Goal: Task Accomplishment & Management: Manage account settings

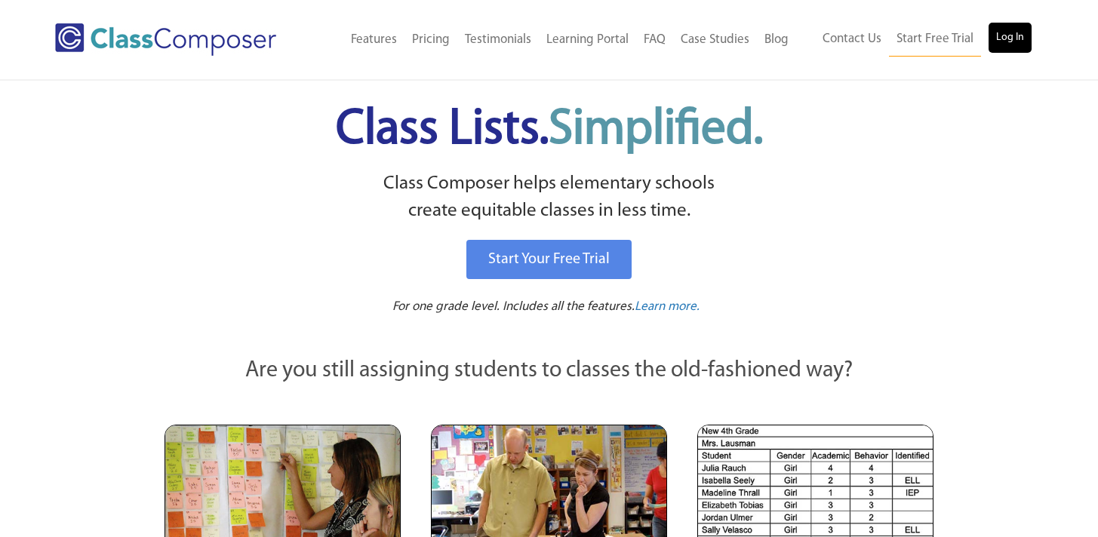
click at [1030, 35] on div "Contact Us Start Free Trial Log In" at bounding box center [919, 40] width 247 height 34
click at [1014, 41] on link "Log In" at bounding box center [1009, 38] width 43 height 30
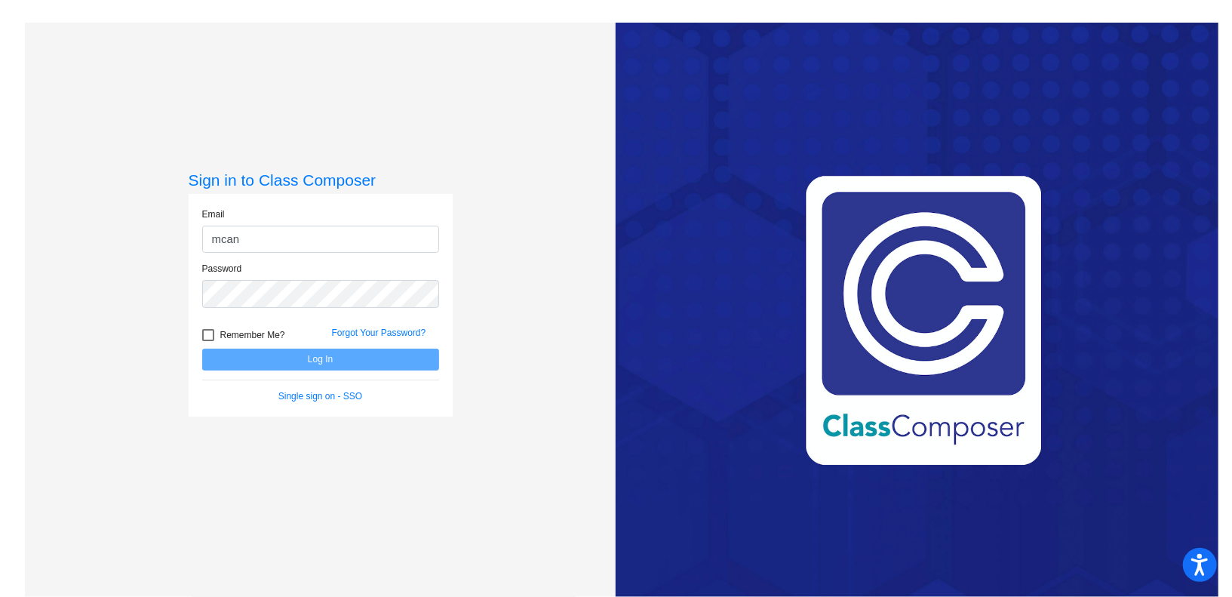
type input "mcan"
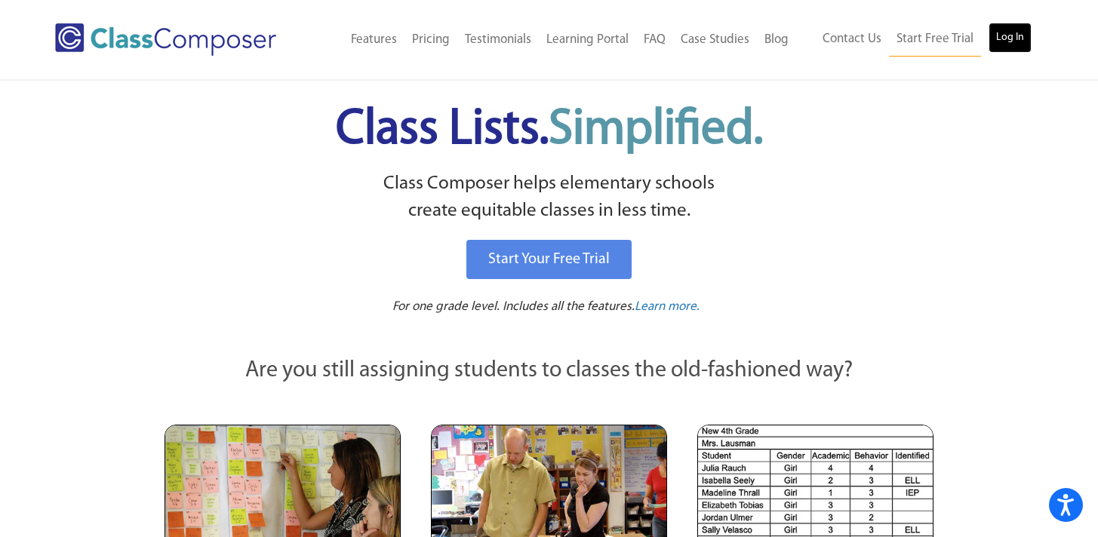
click at [1013, 36] on link "Log In" at bounding box center [1009, 38] width 43 height 30
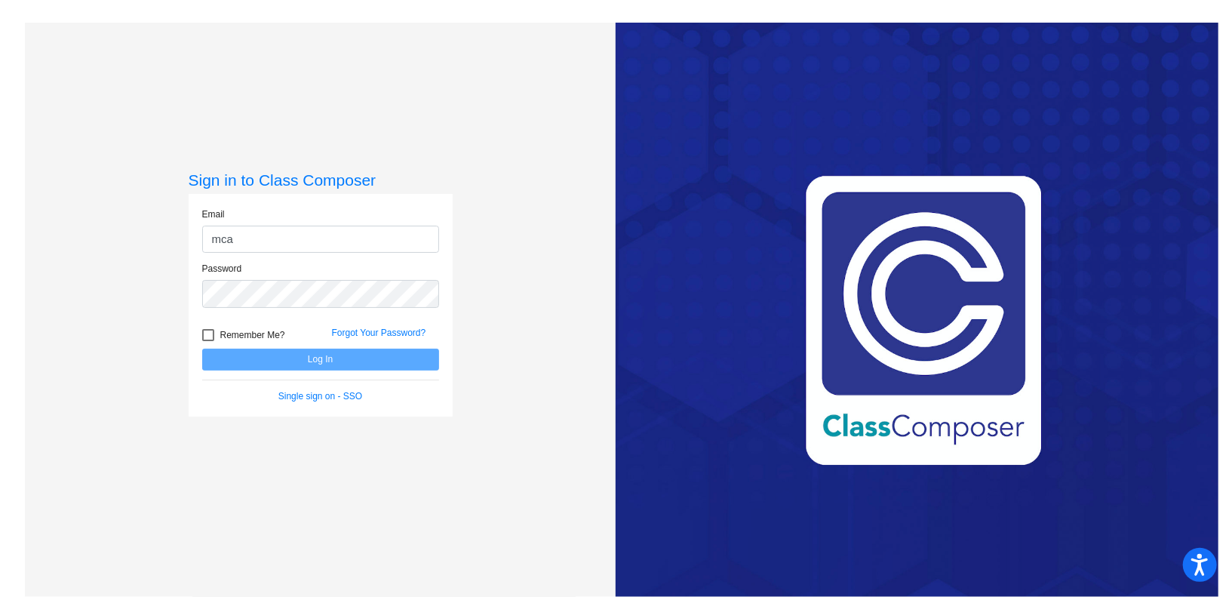
type input "mcanoy@lgusd.org"
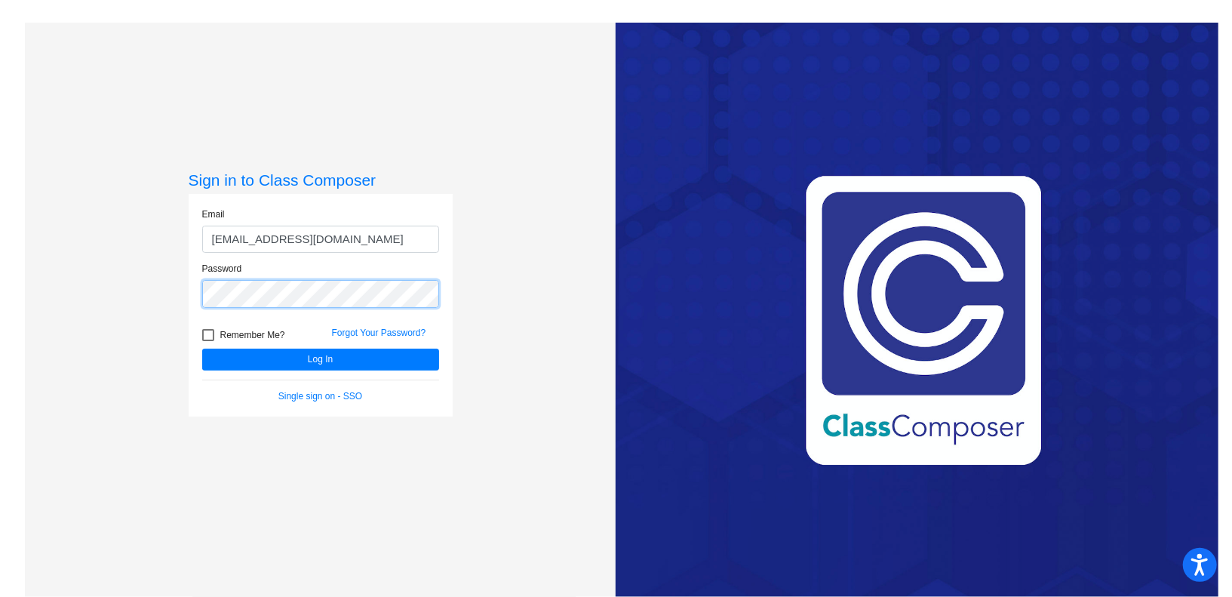
click at [202, 348] on button "Log In" at bounding box center [320, 359] width 237 height 22
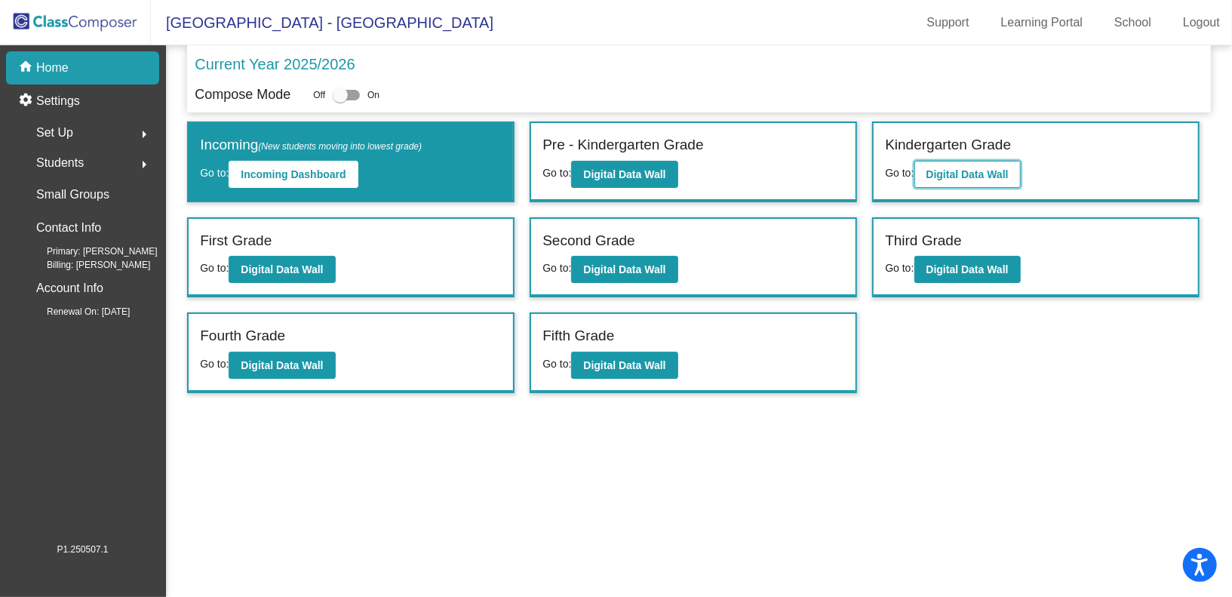
click at [973, 175] on b "Digital Data Wall" at bounding box center [967, 174] width 82 height 12
click at [291, 264] on b "Digital Data Wall" at bounding box center [282, 269] width 82 height 12
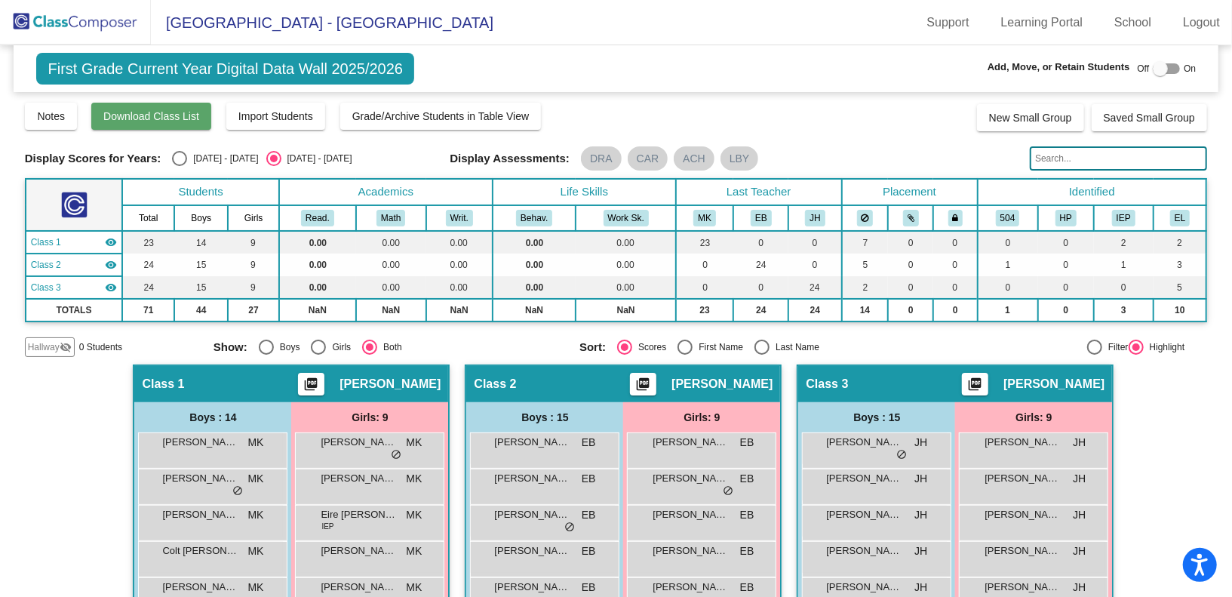
click at [178, 115] on span "Download Class List" at bounding box center [151, 116] width 96 height 12
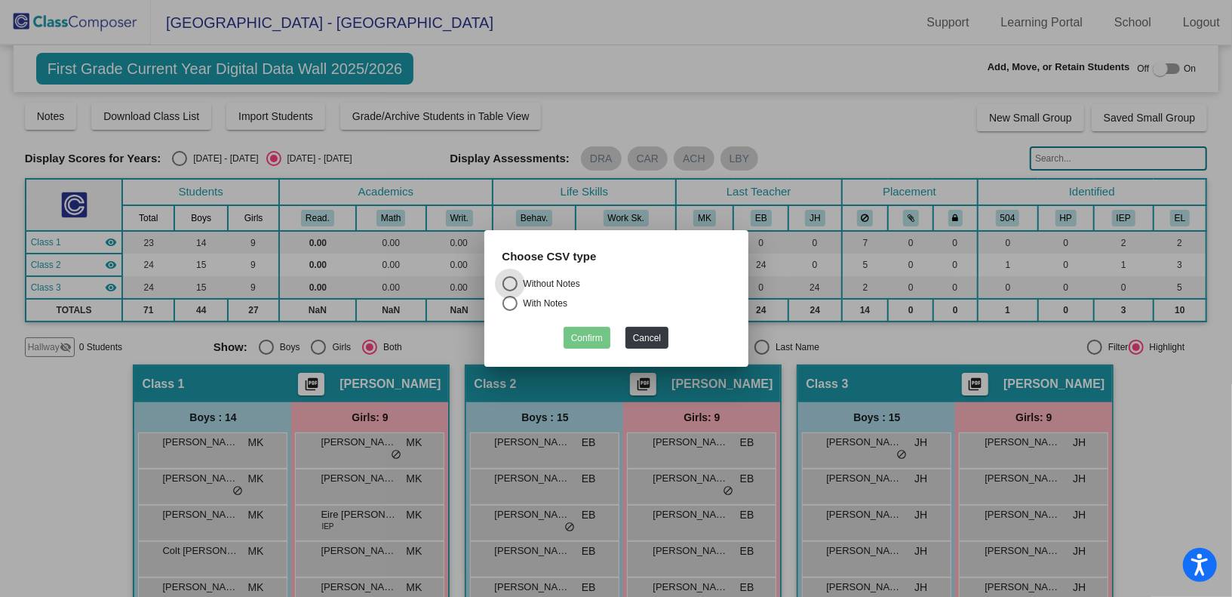
click at [561, 286] on div "Without Notes" at bounding box center [548, 284] width 63 height 14
click at [510, 291] on input "Without Notes" at bounding box center [509, 291] width 1 height 1
radio input "true"
click at [591, 340] on button "Confirm" at bounding box center [586, 338] width 47 height 22
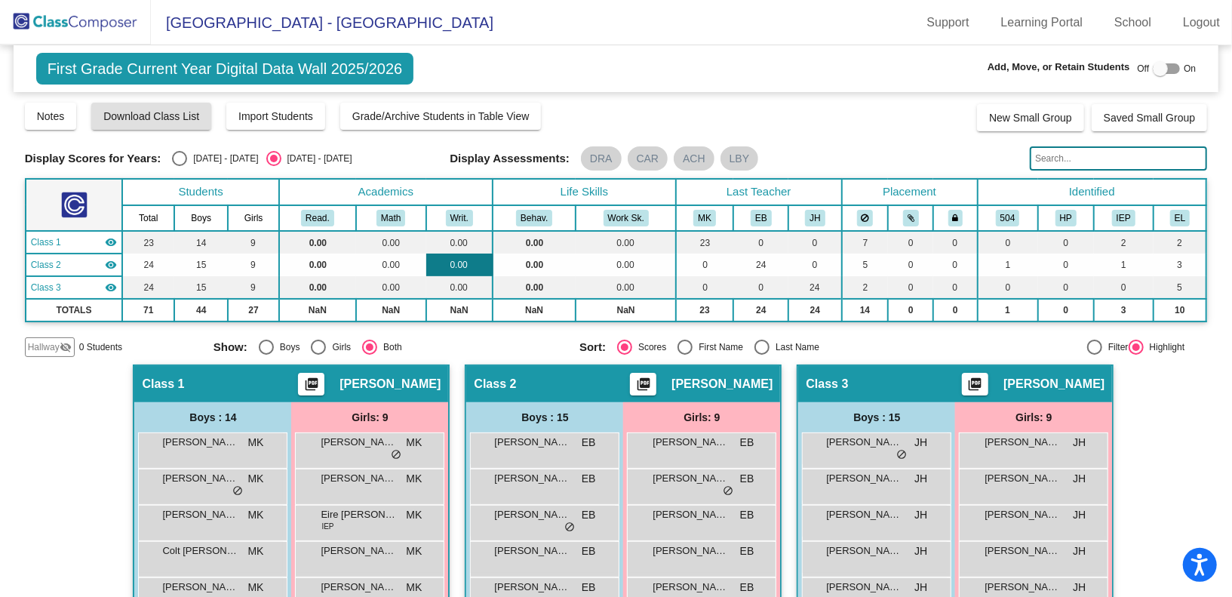
scroll to position [10, 0]
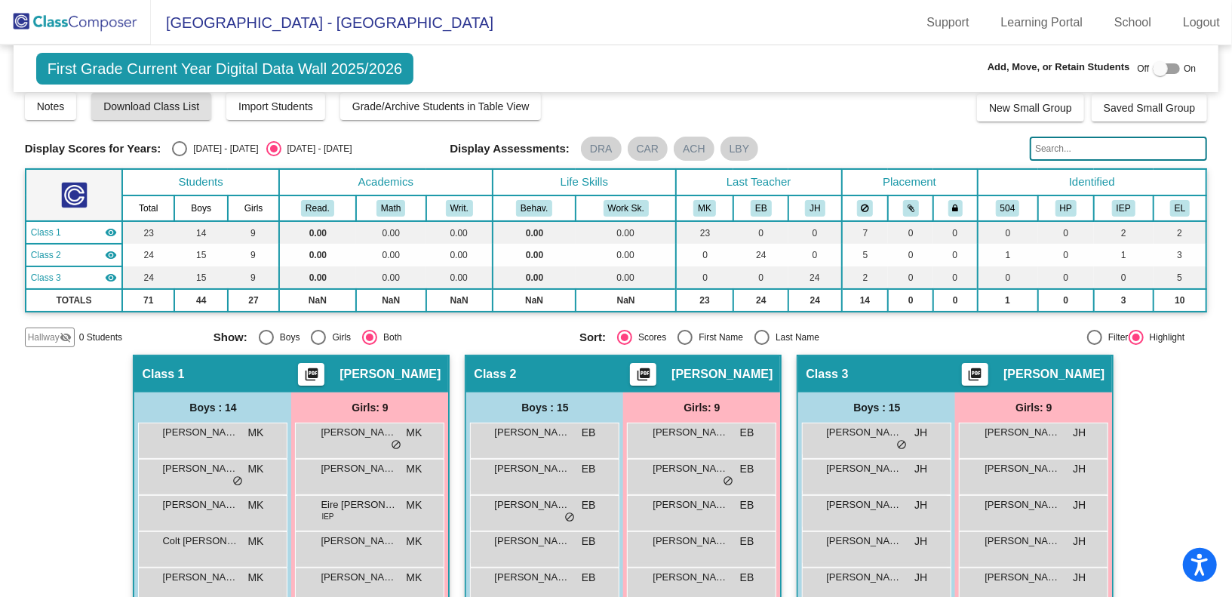
click at [111, 29] on img at bounding box center [75, 22] width 151 height 45
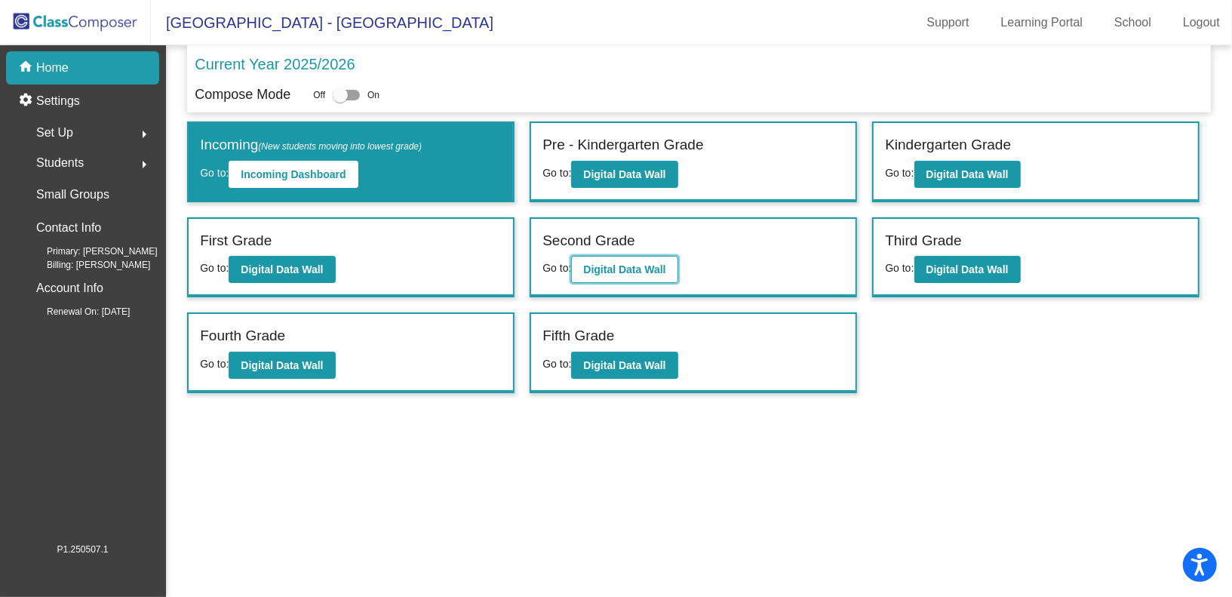
click at [616, 272] on b "Digital Data Wall" at bounding box center [624, 269] width 82 height 12
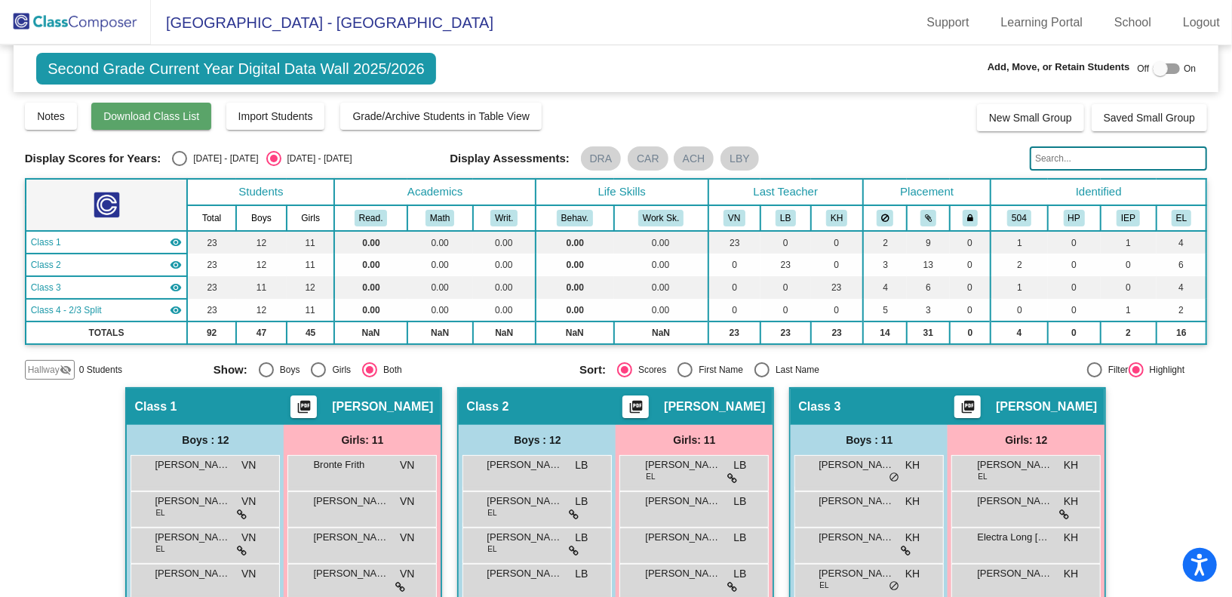
click at [161, 108] on button "Download Class List" at bounding box center [151, 116] width 120 height 27
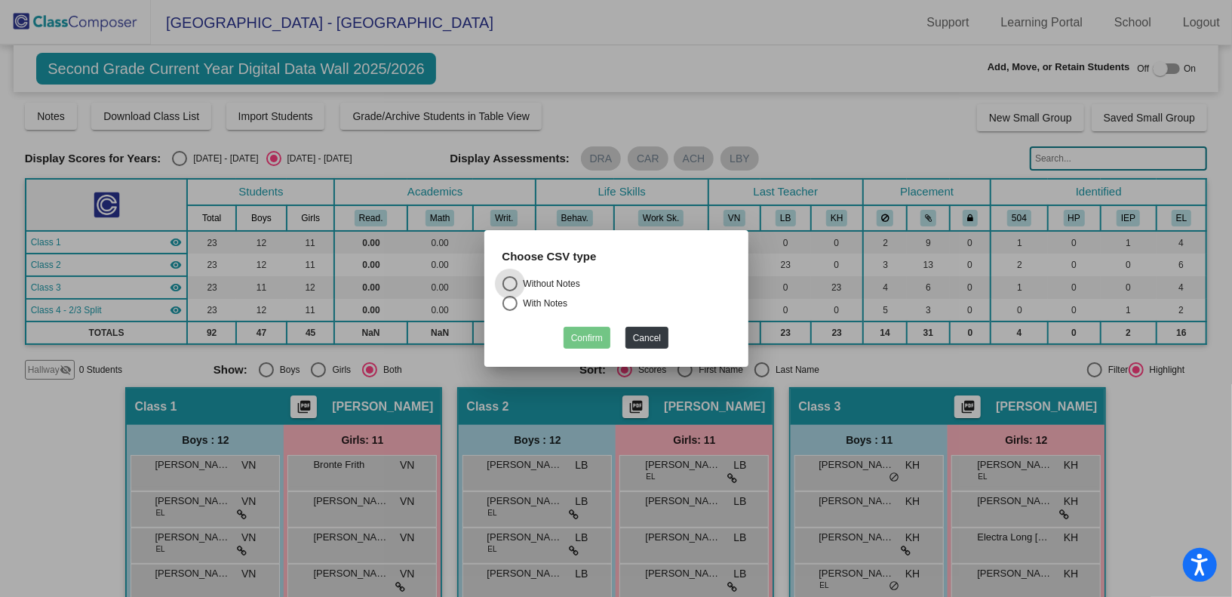
click at [551, 284] on div "Without Notes" at bounding box center [548, 284] width 63 height 14
click at [510, 291] on input "Without Notes" at bounding box center [509, 291] width 1 height 1
radio input "true"
click at [578, 336] on button "Confirm" at bounding box center [586, 338] width 47 height 22
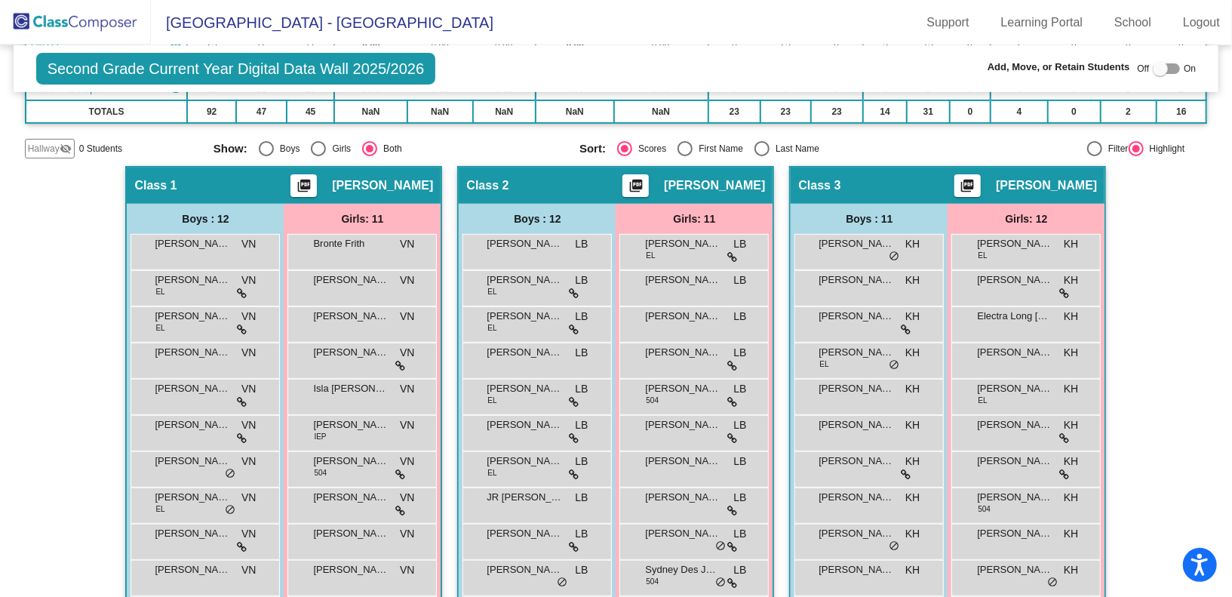
scroll to position [128, 0]
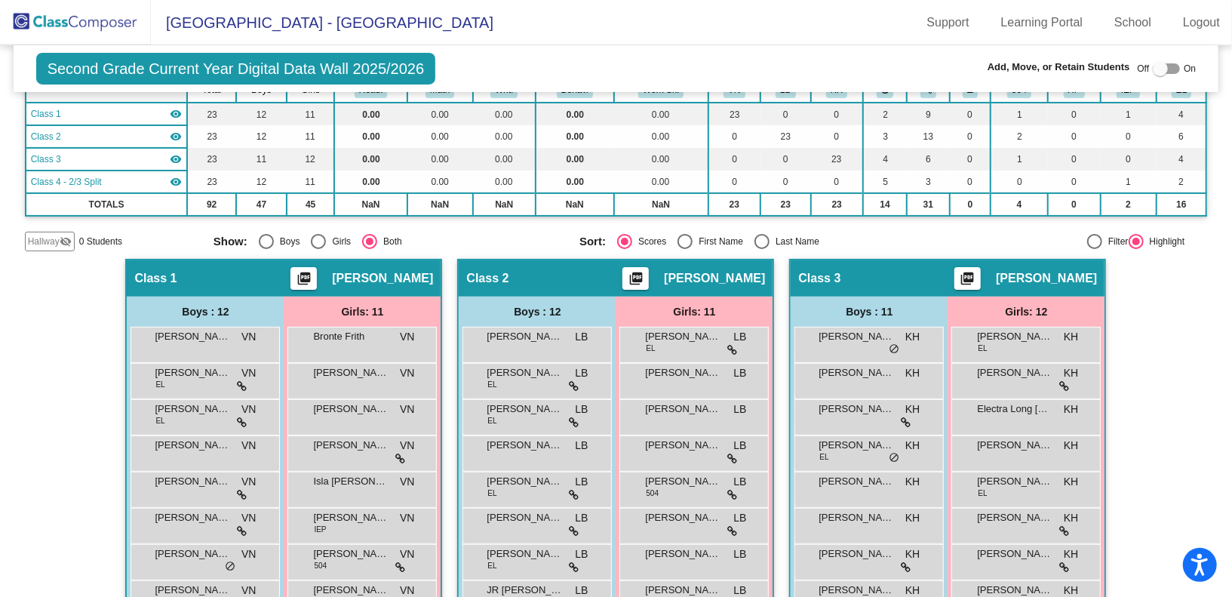
click at [124, 22] on img at bounding box center [75, 22] width 151 height 45
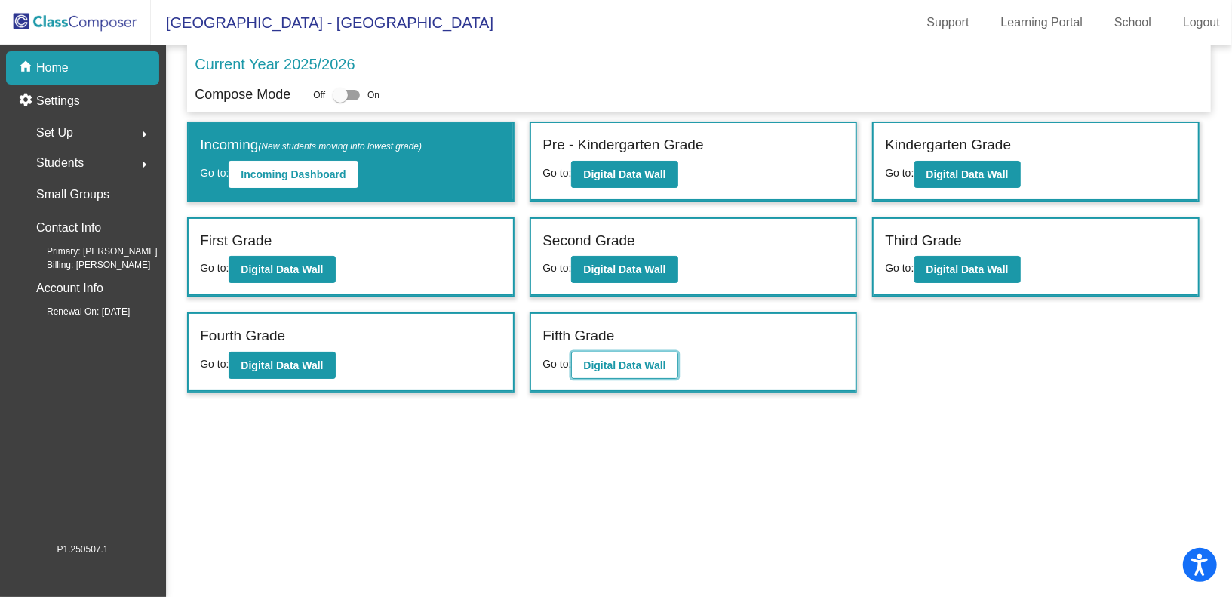
click at [614, 361] on b "Digital Data Wall" at bounding box center [624, 365] width 82 height 12
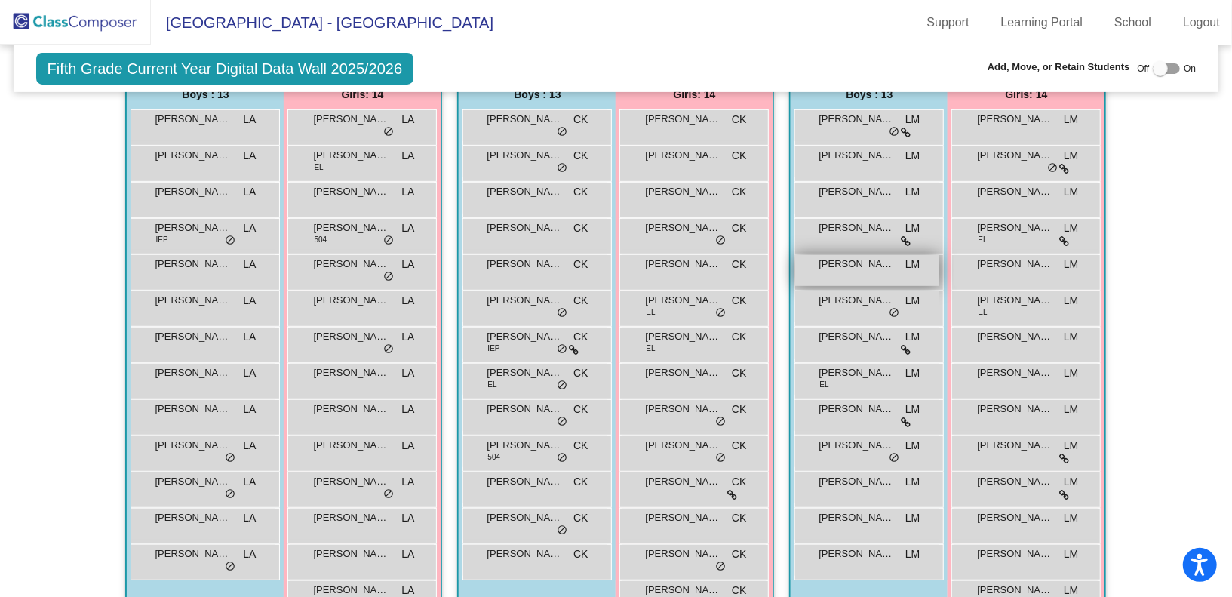
scroll to position [335, 0]
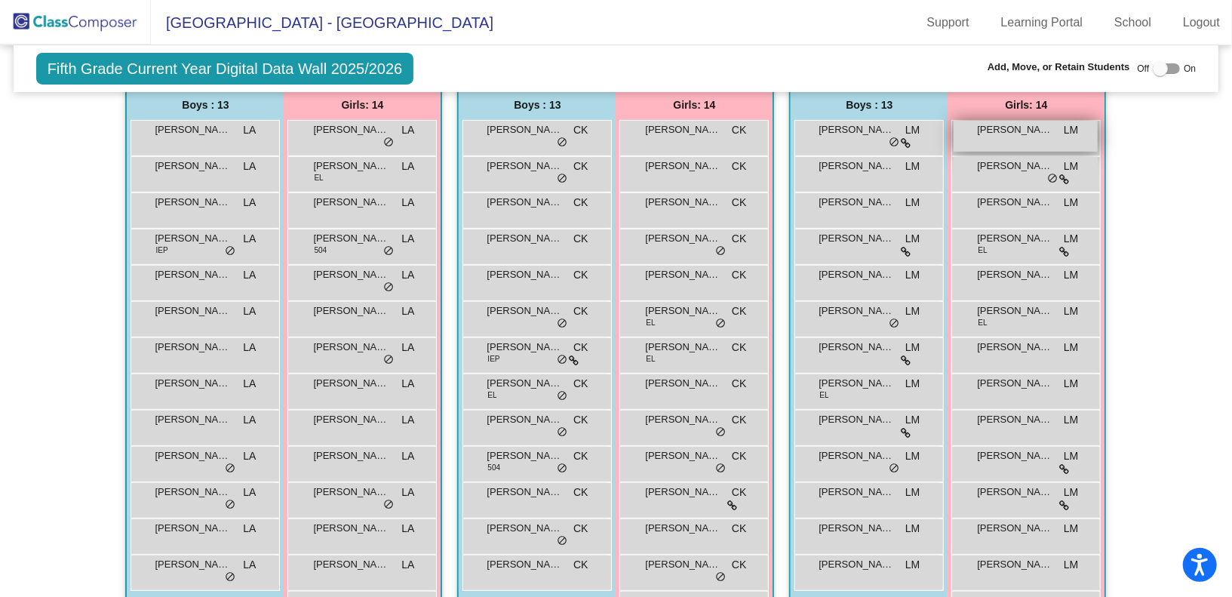
click at [1020, 134] on div "Cailin Stanfield LM lock do_not_disturb_alt" at bounding box center [1025, 136] width 144 height 31
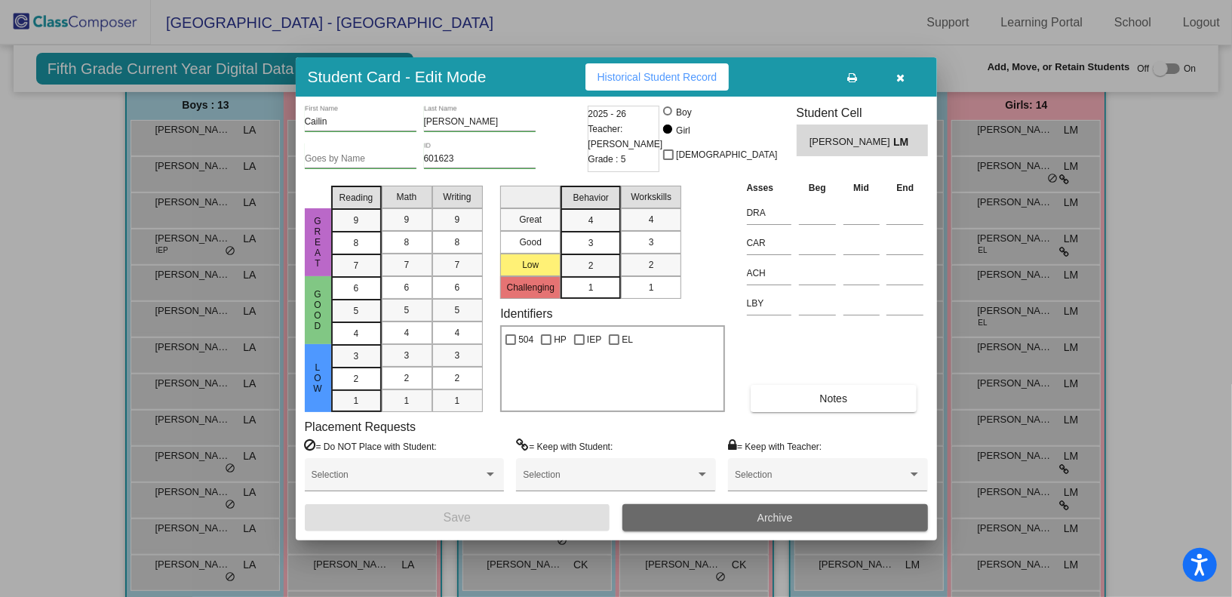
click at [677, 520] on button "Archive" at bounding box center [775, 517] width 306 height 27
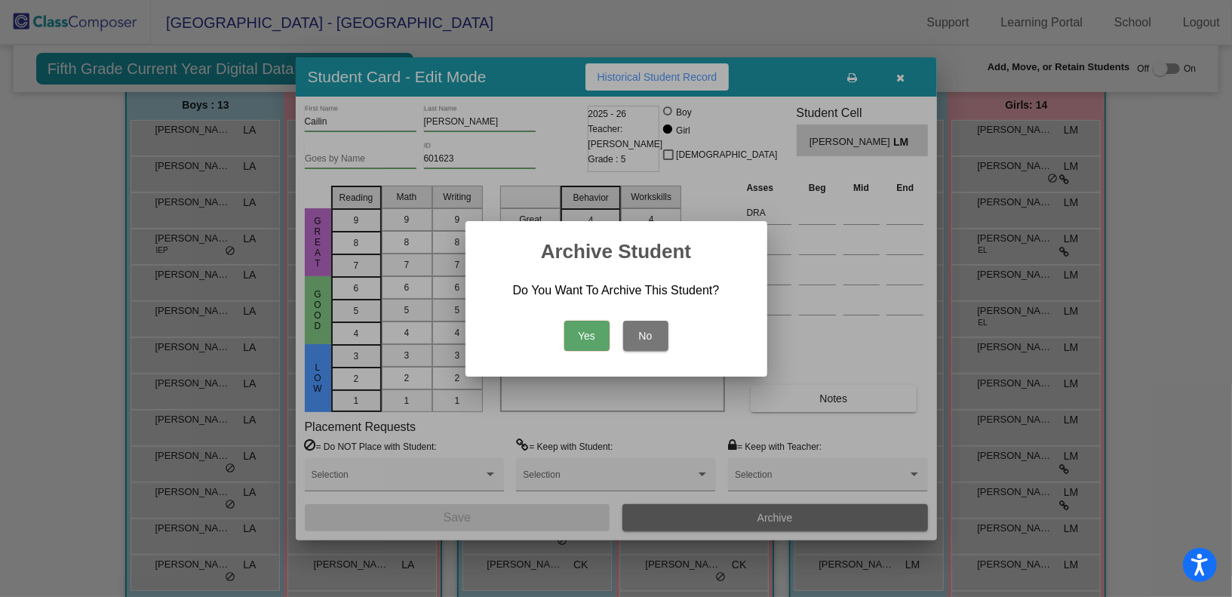
click at [574, 318] on div "Yes No" at bounding box center [617, 332] width 266 height 53
click at [579, 328] on button "Yes" at bounding box center [586, 336] width 45 height 30
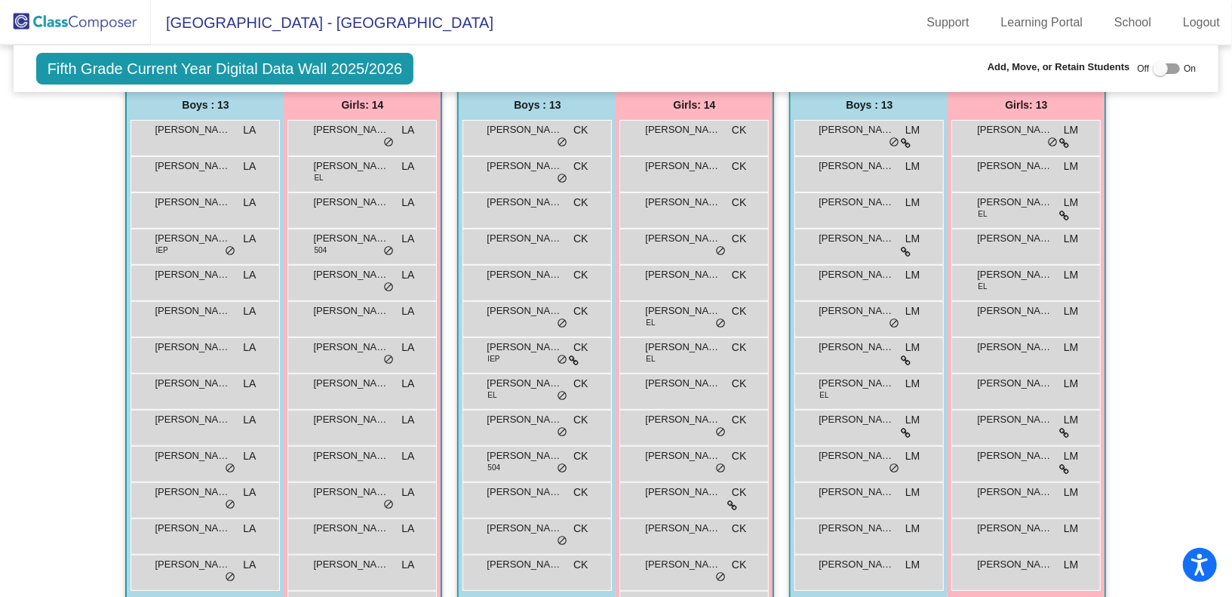
click at [61, 29] on img at bounding box center [75, 22] width 151 height 45
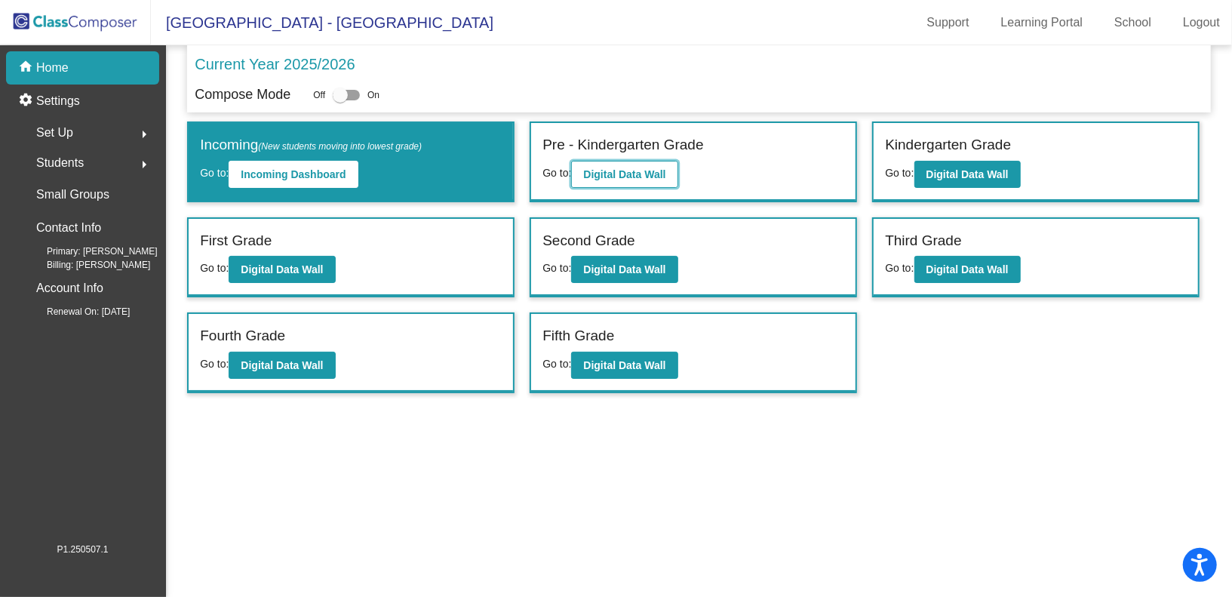
click at [640, 172] on b "Digital Data Wall" at bounding box center [624, 174] width 82 height 12
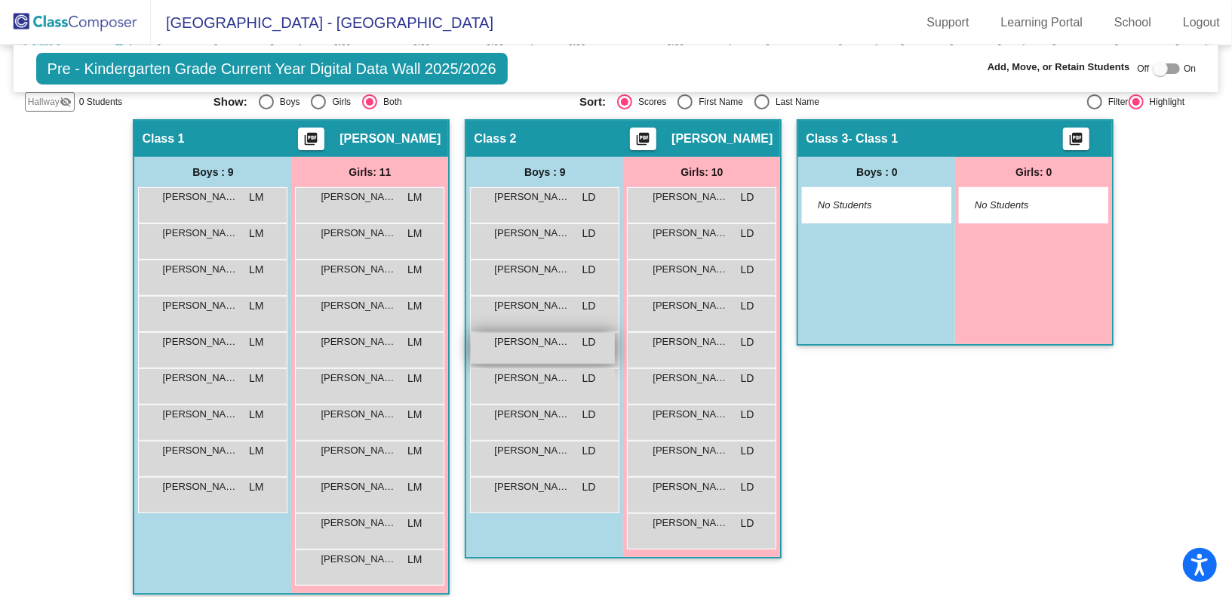
scroll to position [254, 0]
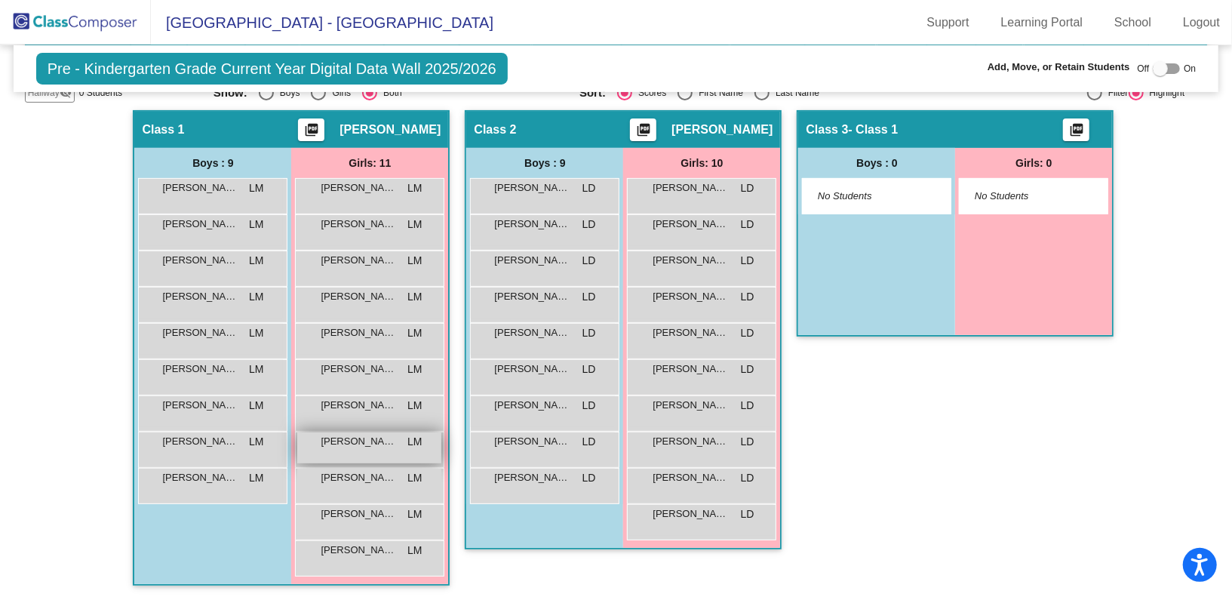
click at [400, 443] on div "Madelyn Lovoi LM lock do_not_disturb_alt" at bounding box center [369, 447] width 144 height 31
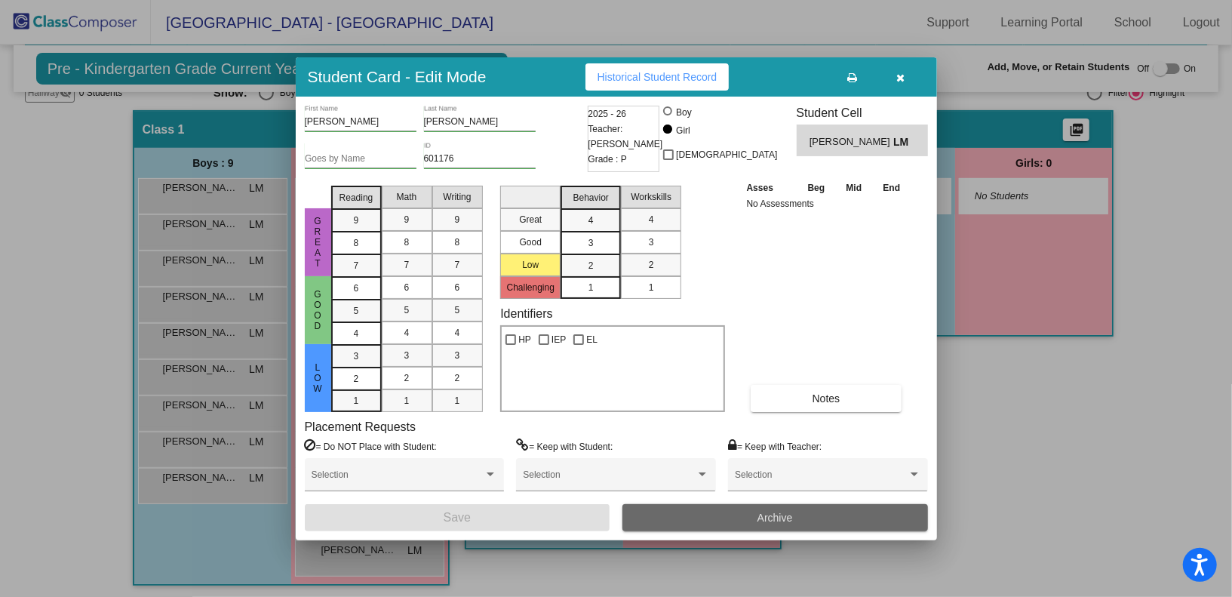
click at [661, 517] on button "Archive" at bounding box center [775, 517] width 306 height 27
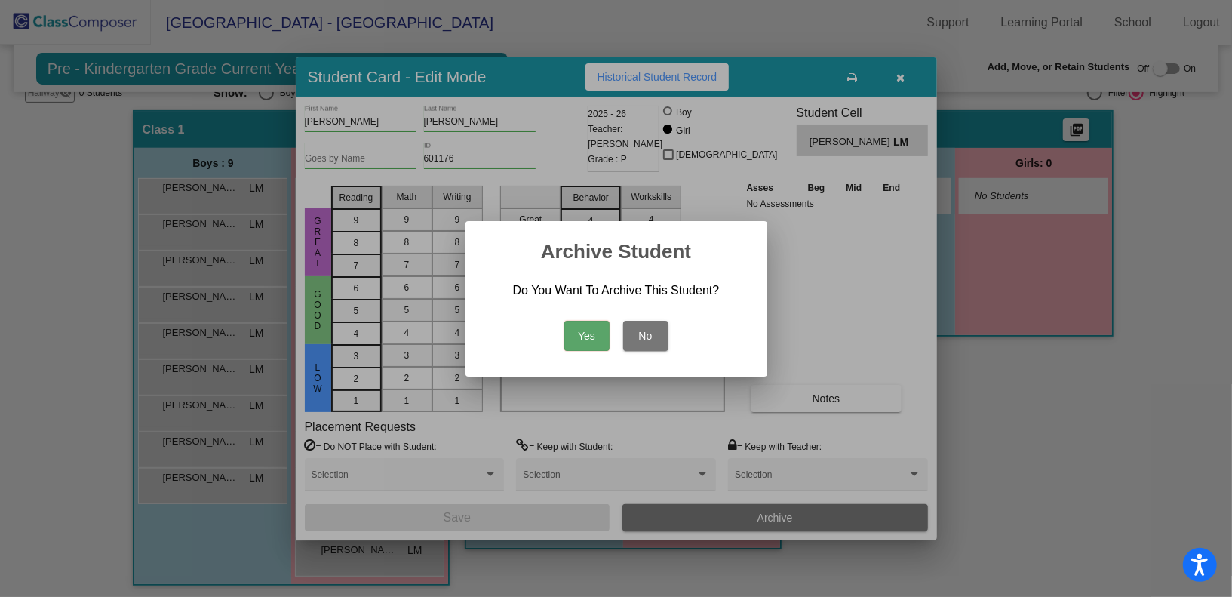
click at [585, 326] on button "Yes" at bounding box center [586, 336] width 45 height 30
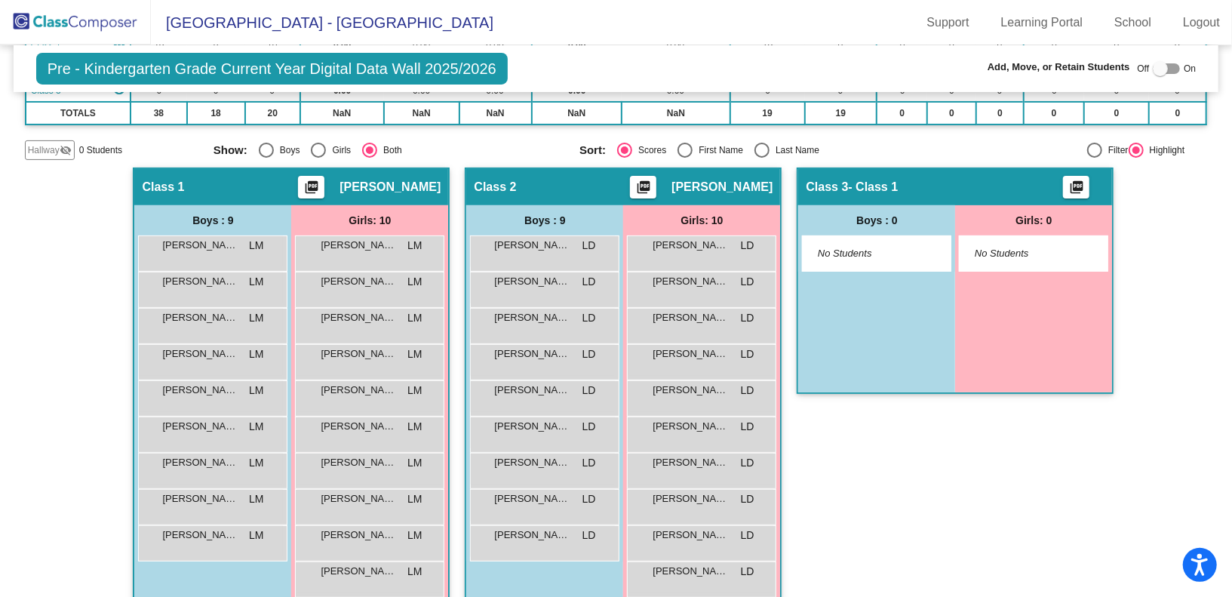
scroll to position [218, 0]
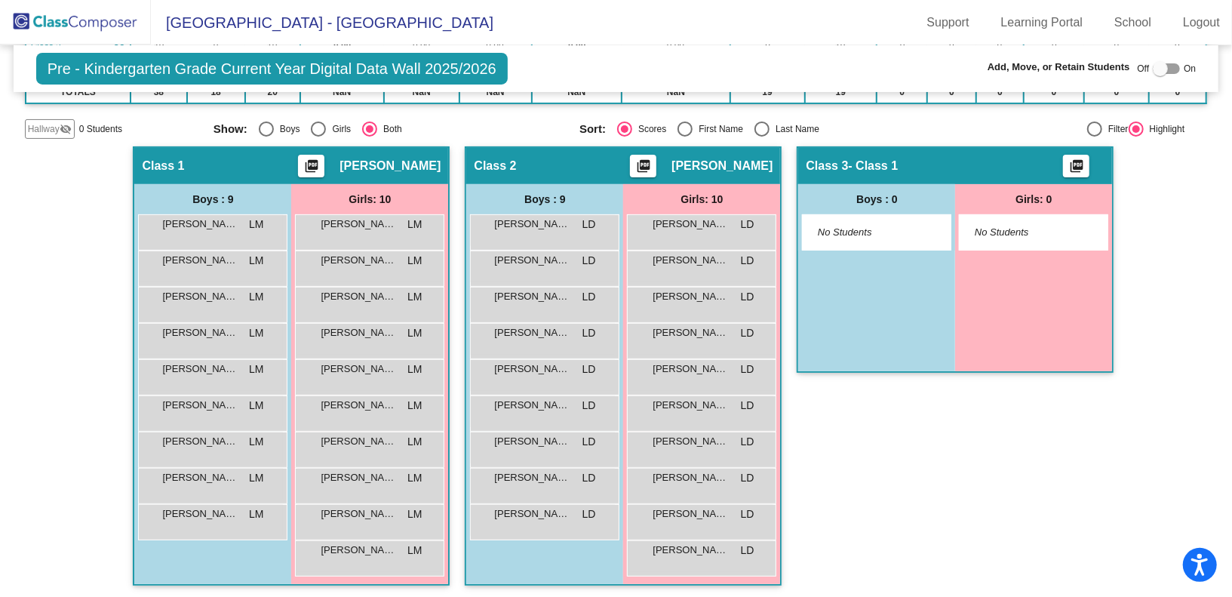
click at [92, 20] on img at bounding box center [75, 22] width 151 height 45
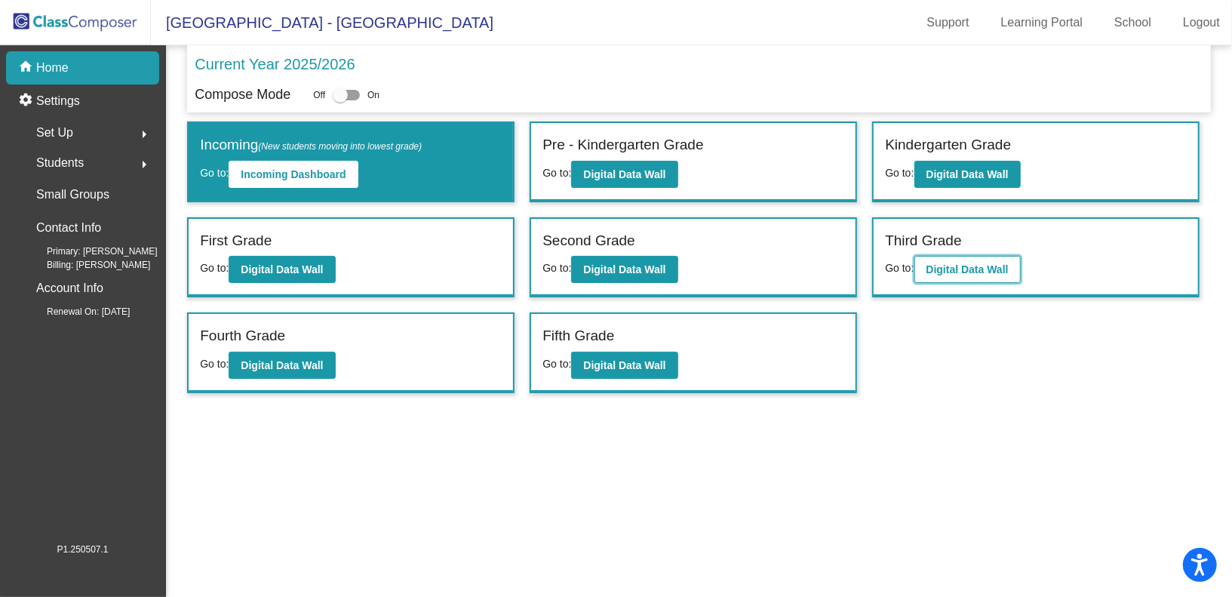
click at [996, 263] on b "Digital Data Wall" at bounding box center [967, 269] width 82 height 12
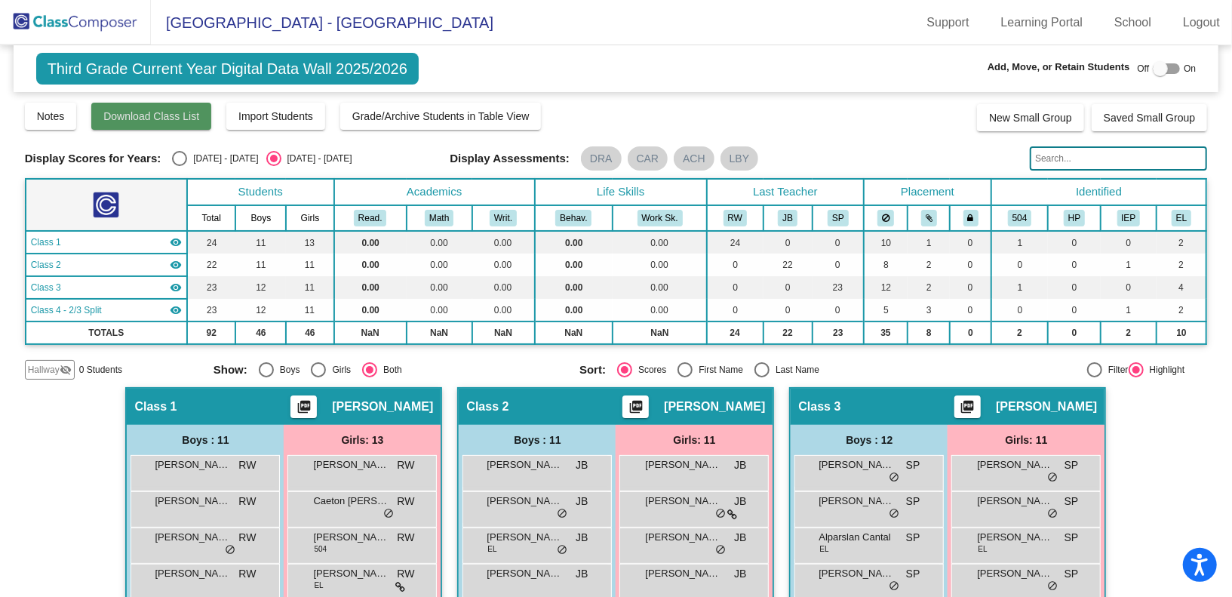
click at [152, 122] on button "Download Class List" at bounding box center [151, 116] width 120 height 27
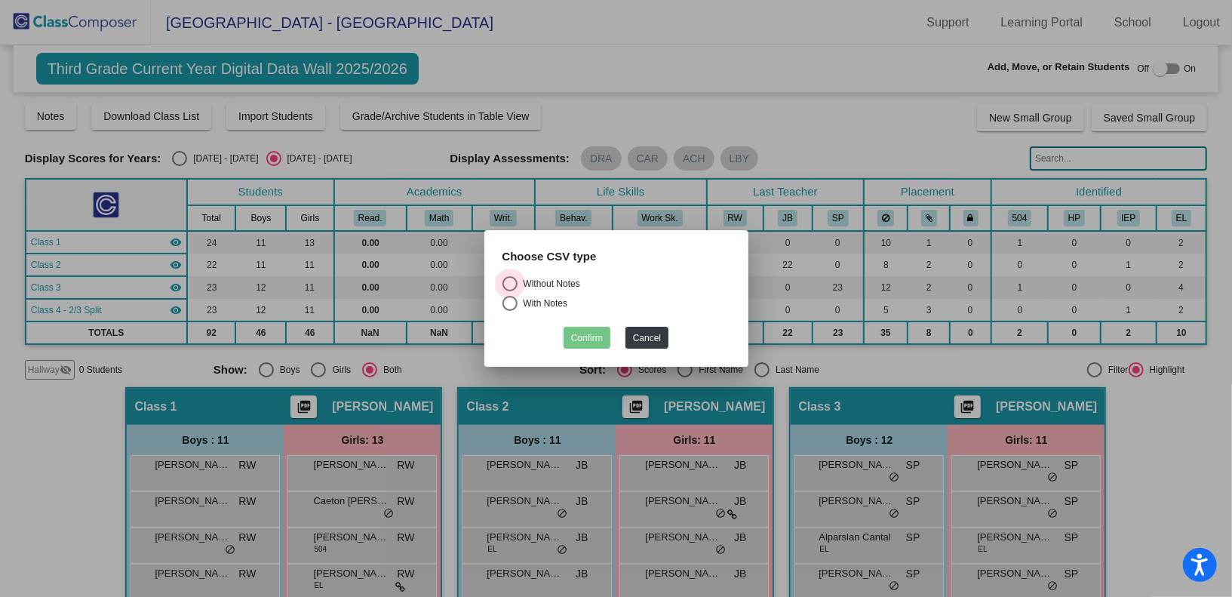
click at [573, 283] on div "Without Notes" at bounding box center [548, 284] width 63 height 14
click at [510, 291] on input "Without Notes" at bounding box center [509, 291] width 1 height 1
radio input "true"
click at [586, 330] on button "Confirm" at bounding box center [586, 338] width 47 height 22
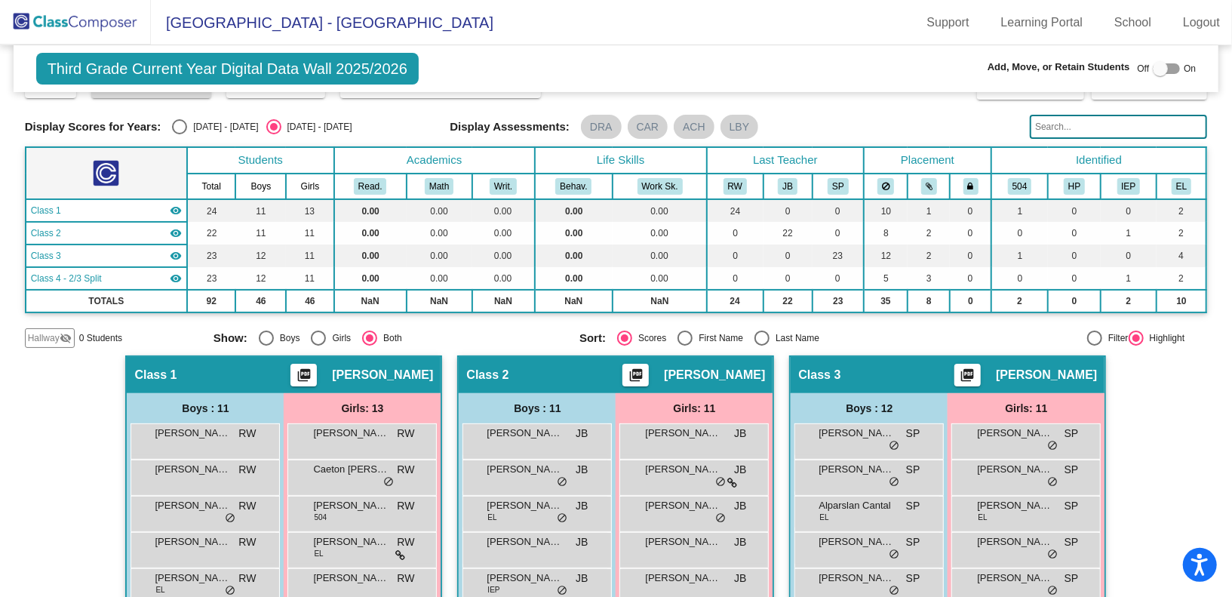
scroll to position [42, 0]
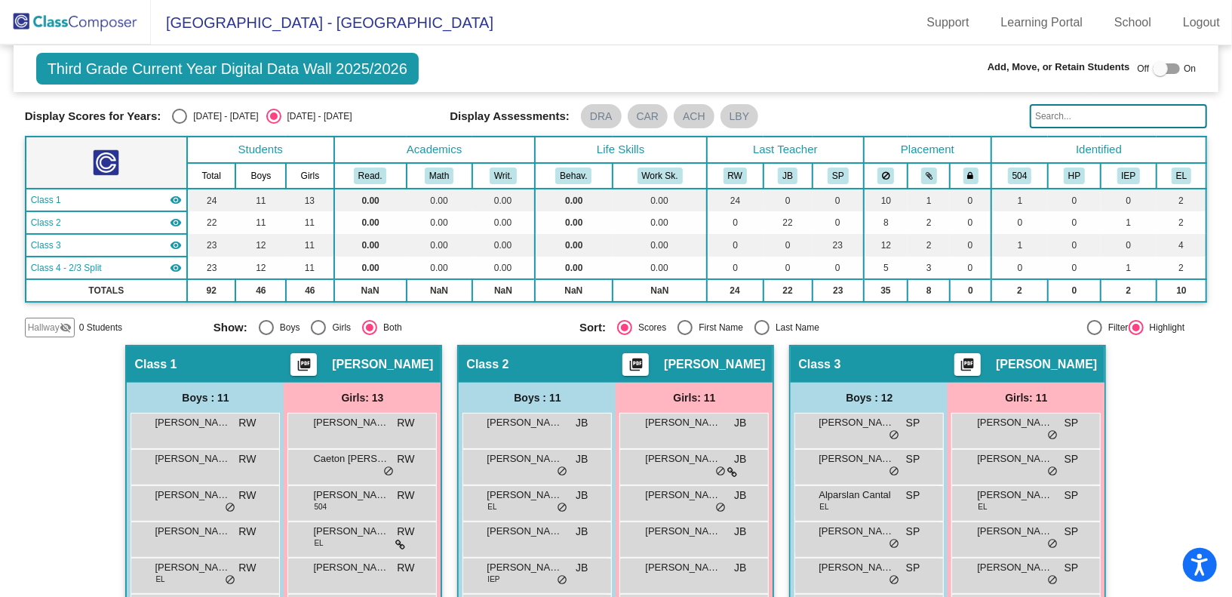
click at [121, 17] on img at bounding box center [75, 22] width 151 height 45
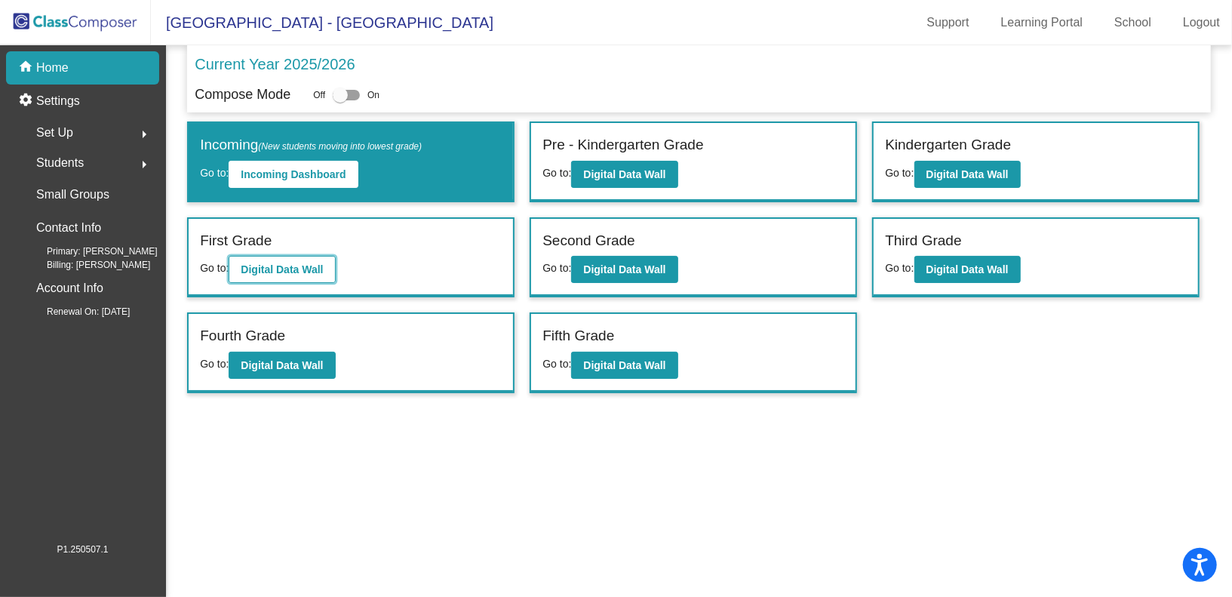
click at [318, 256] on button "Digital Data Wall" at bounding box center [282, 269] width 106 height 27
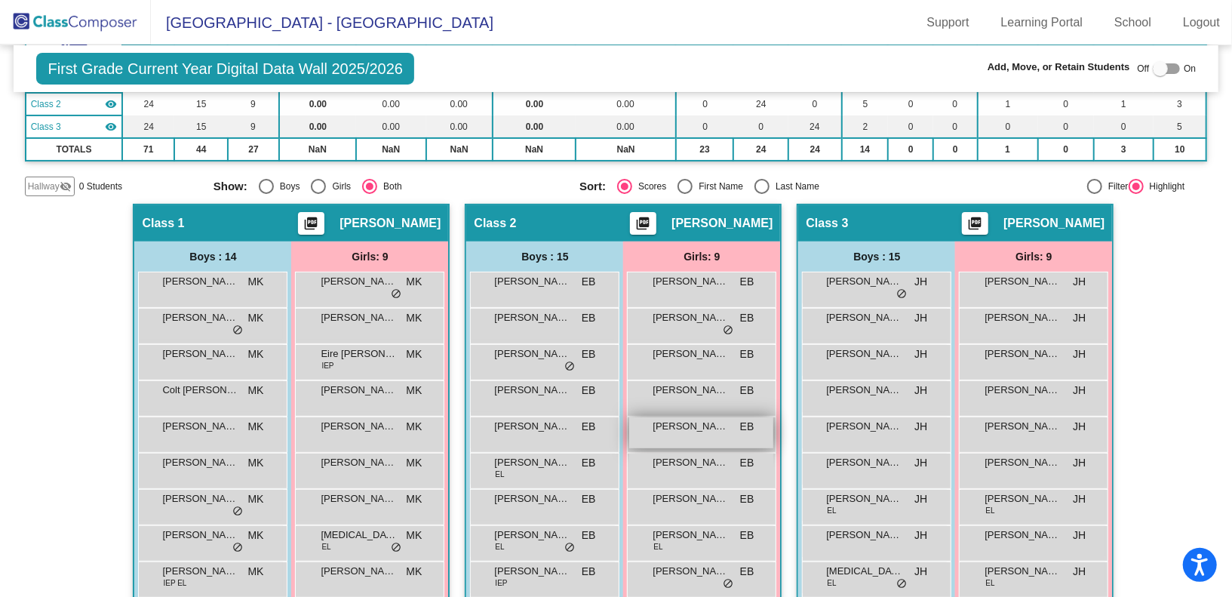
scroll to position [235, 0]
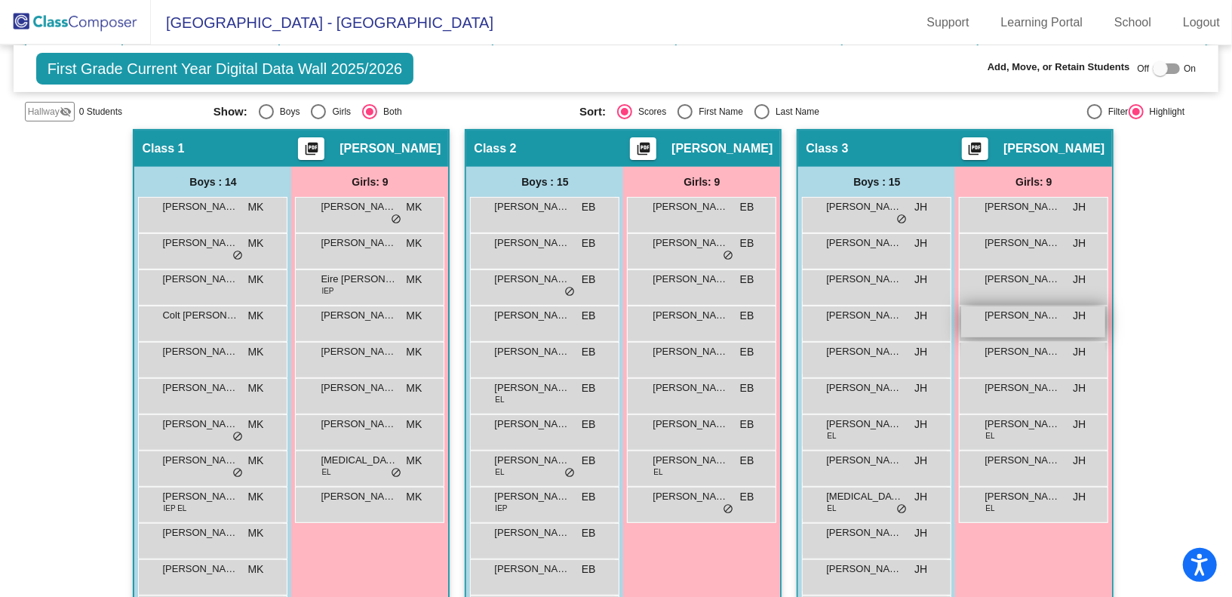
click at [992, 316] on span "Keira Saunders" at bounding box center [1021, 315] width 75 height 15
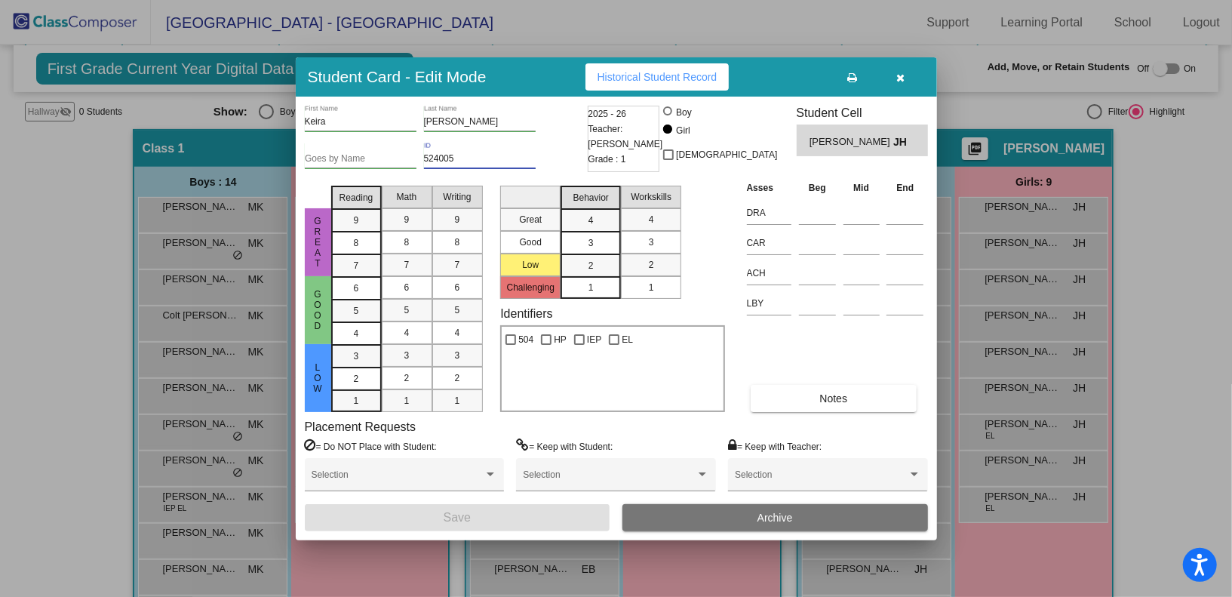
click at [462, 154] on input "524005" at bounding box center [480, 159] width 112 height 11
click at [896, 79] on icon "button" at bounding box center [900, 77] width 8 height 11
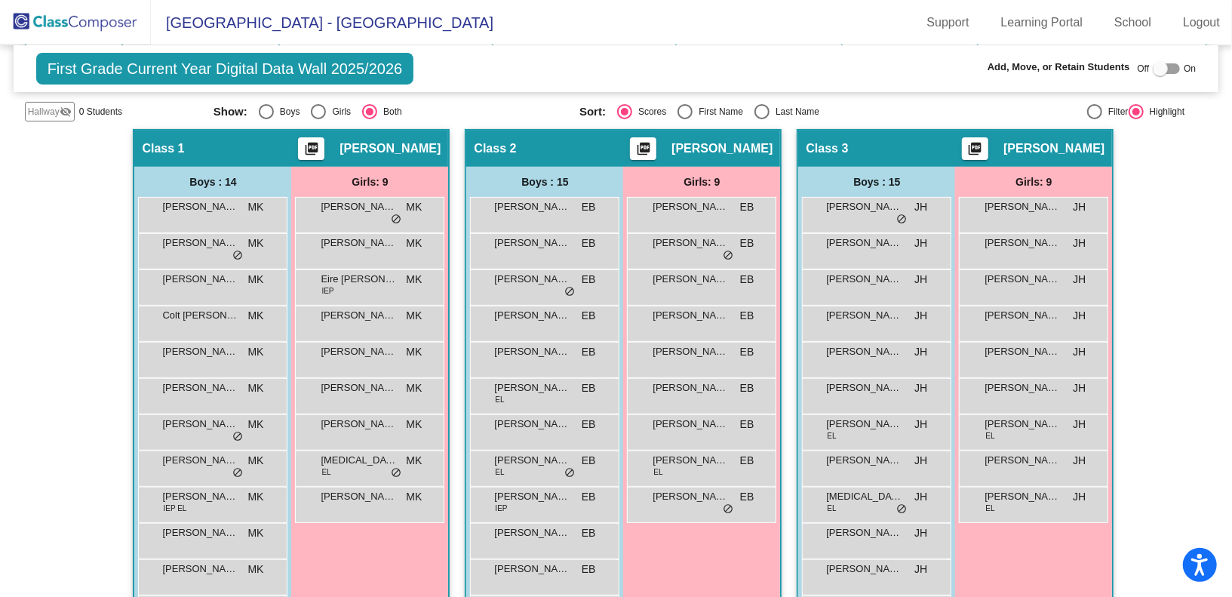
click at [29, 23] on img at bounding box center [75, 22] width 151 height 45
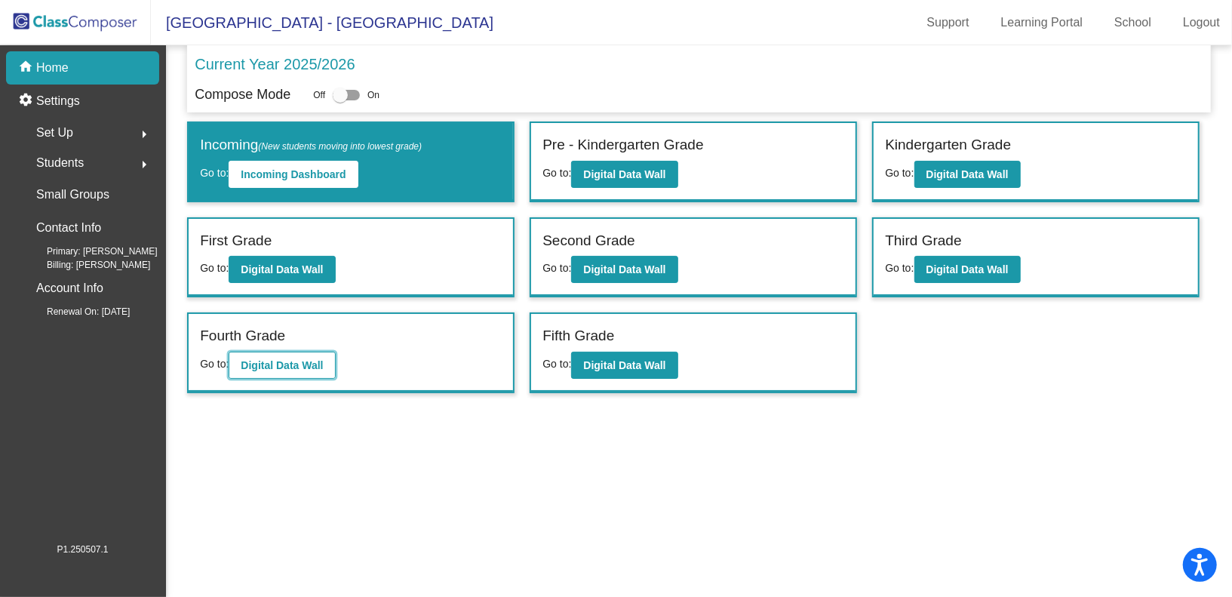
click at [292, 352] on button "Digital Data Wall" at bounding box center [282, 365] width 106 height 27
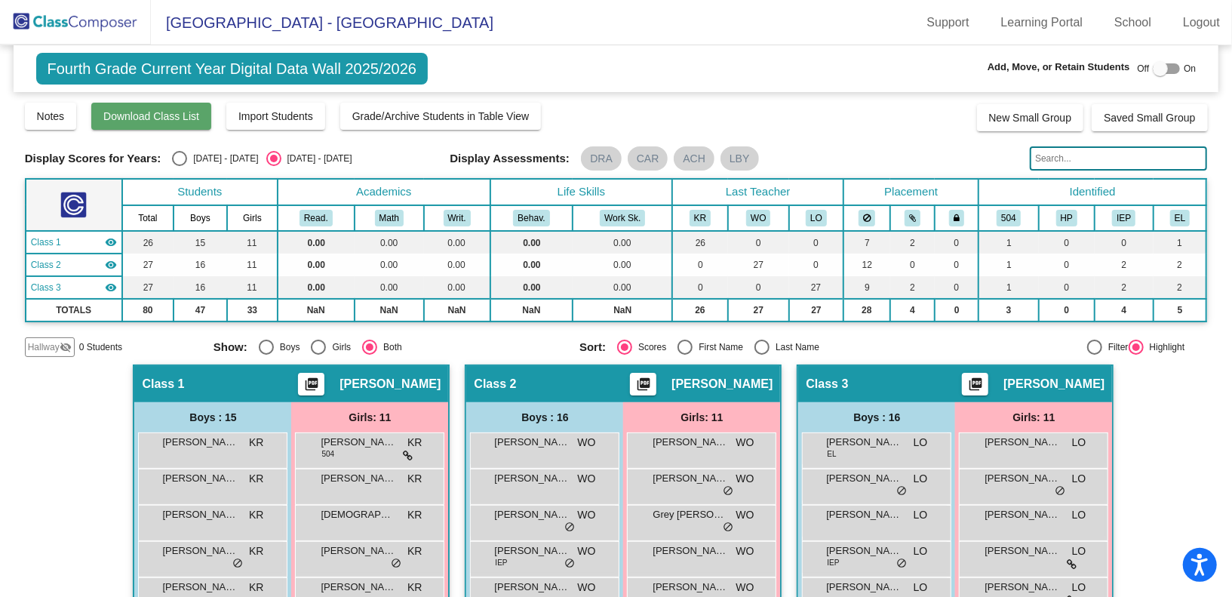
click at [175, 115] on span "Download Class List" at bounding box center [151, 116] width 96 height 12
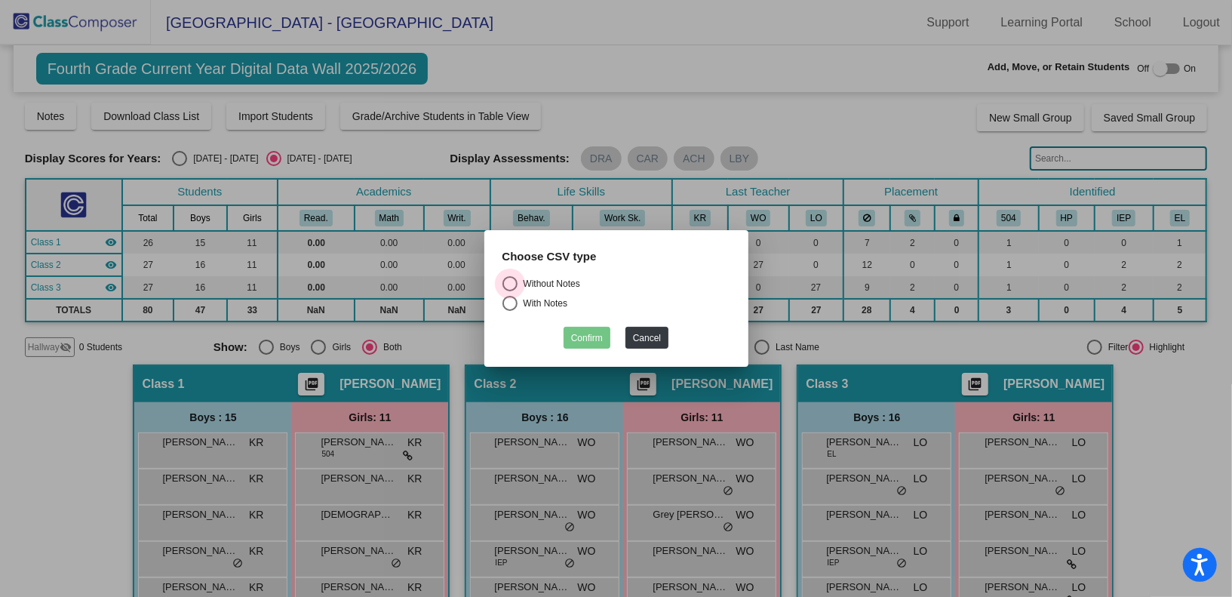
click at [565, 283] on div "Without Notes" at bounding box center [548, 284] width 63 height 14
click at [510, 291] on input "Without Notes" at bounding box center [509, 291] width 1 height 1
radio input "true"
click at [591, 336] on button "Confirm" at bounding box center [586, 338] width 47 height 22
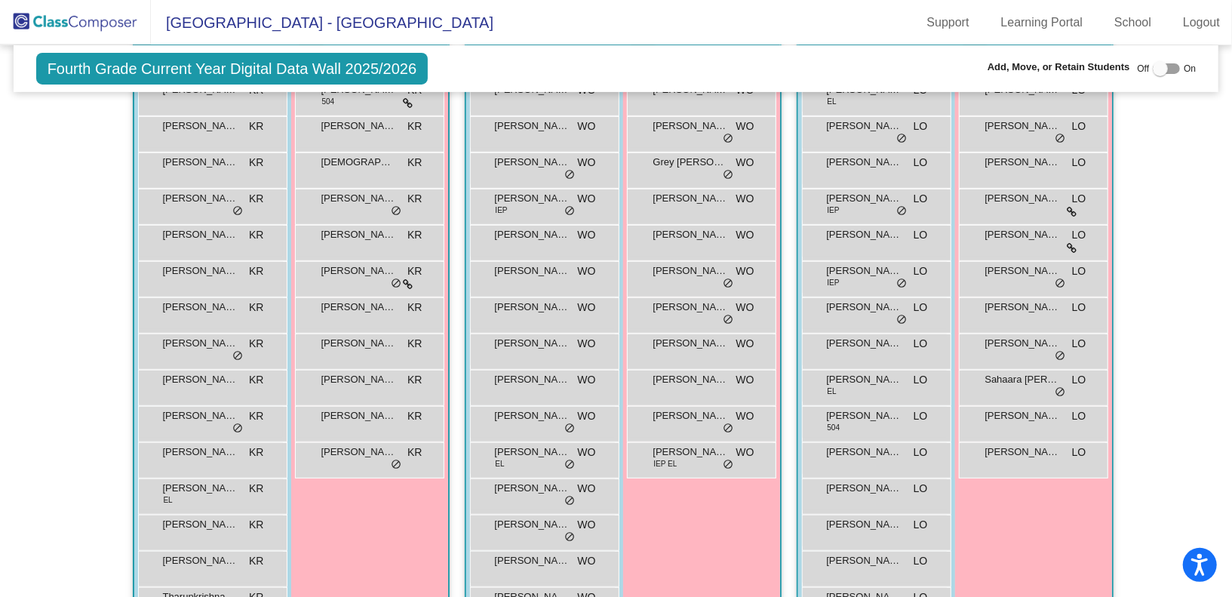
scroll to position [363, 0]
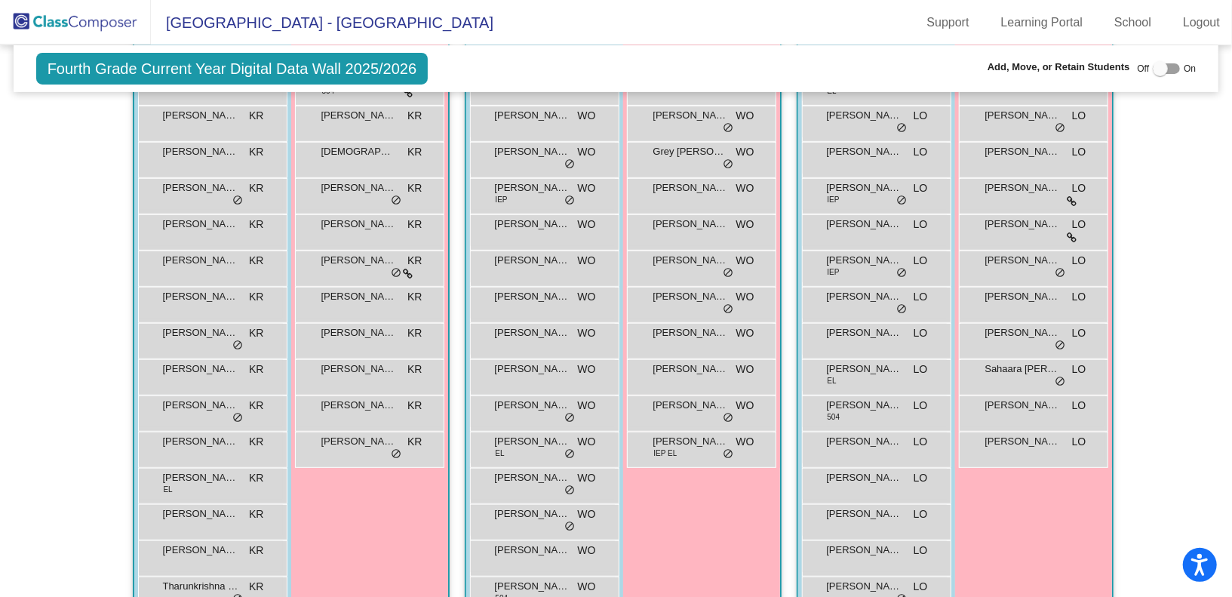
click at [130, 20] on img at bounding box center [75, 22] width 151 height 45
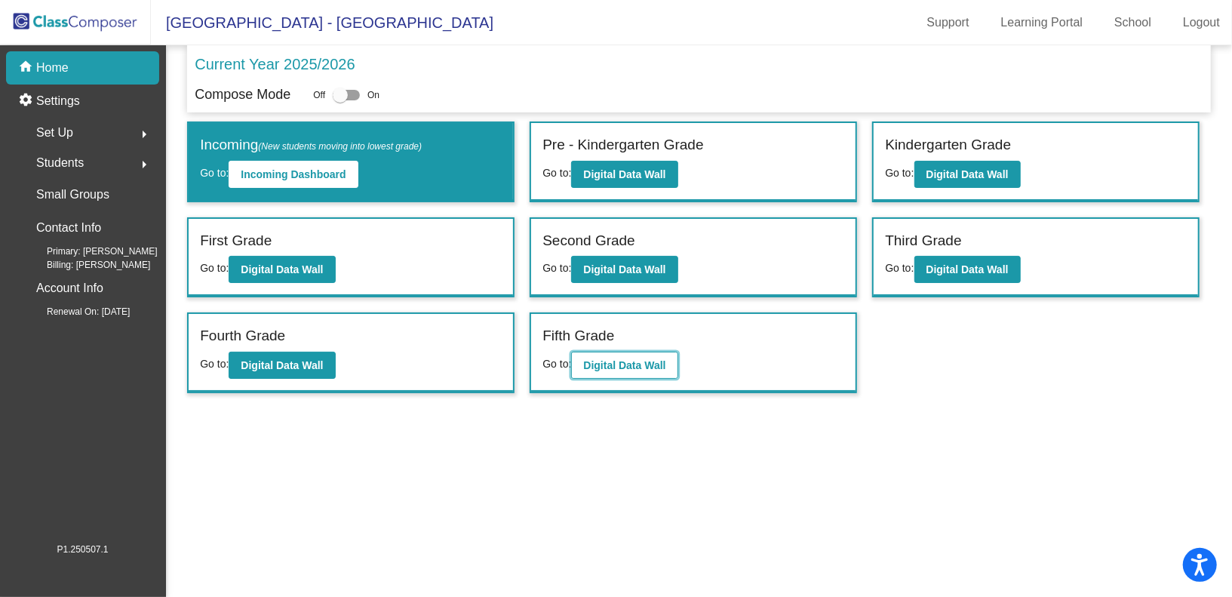
click at [604, 359] on b "Digital Data Wall" at bounding box center [624, 365] width 82 height 12
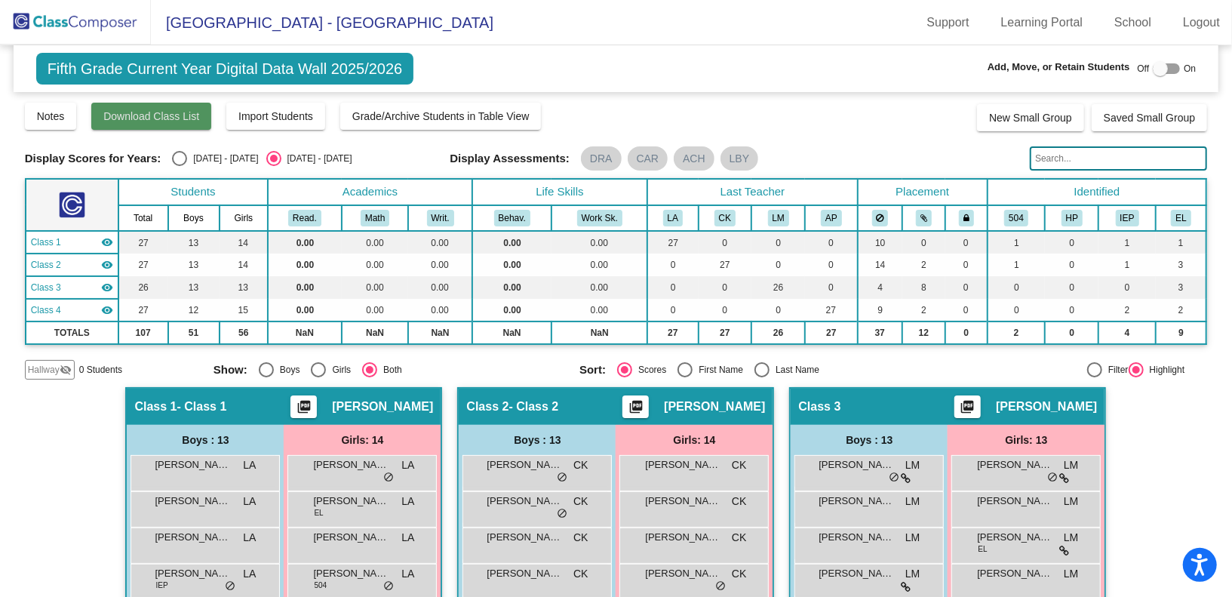
click at [161, 106] on button "Download Class List" at bounding box center [151, 116] width 120 height 27
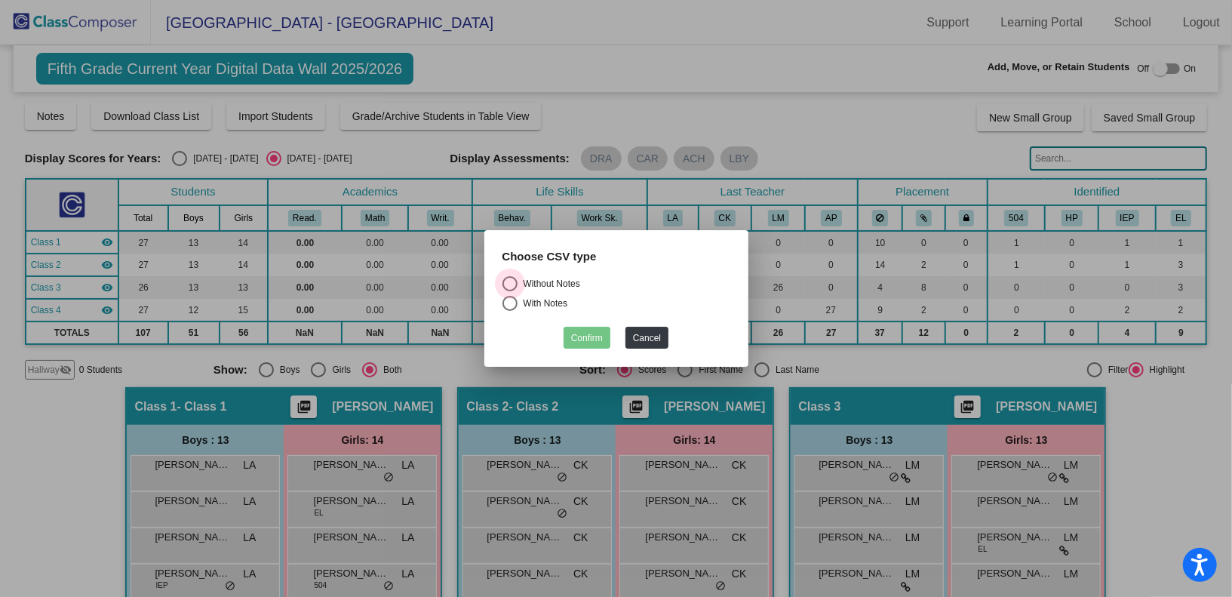
click at [530, 280] on label "Without Notes" at bounding box center [616, 283] width 228 height 15
click at [510, 291] on input "Without Notes" at bounding box center [509, 291] width 1 height 1
radio input "true"
click at [577, 337] on button "Confirm" at bounding box center [586, 338] width 47 height 22
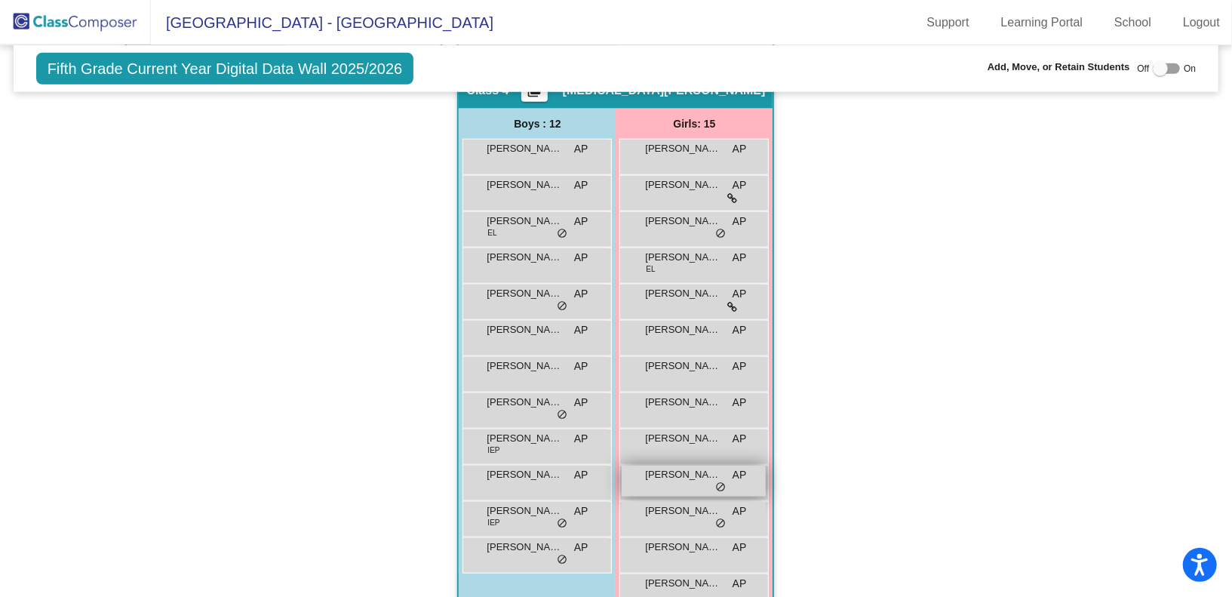
scroll to position [925, 0]
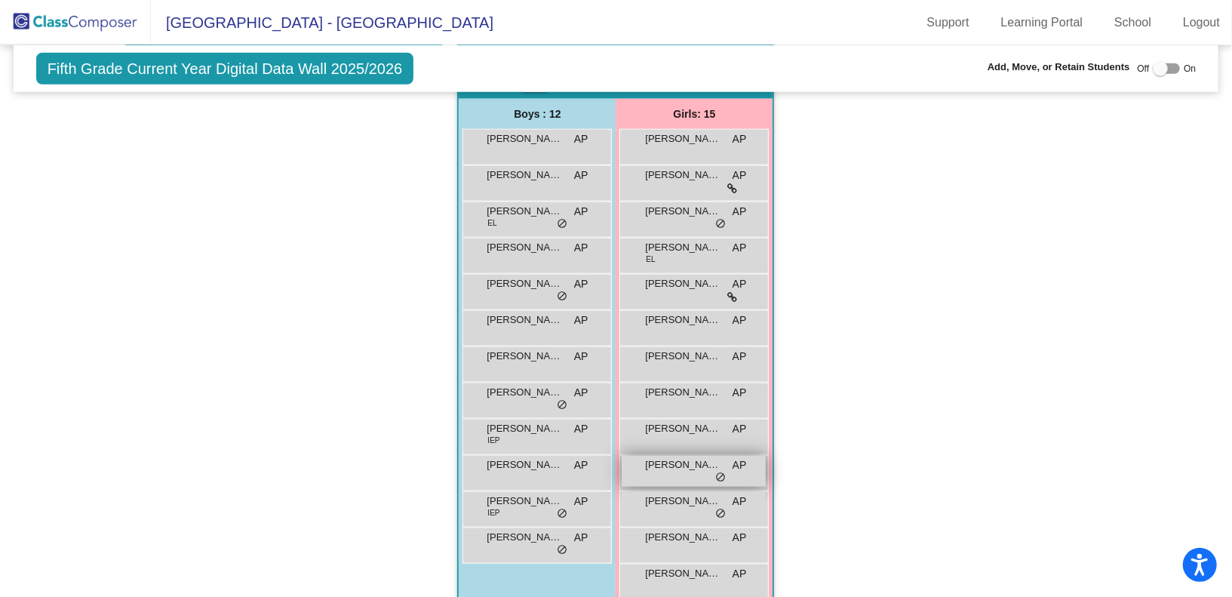
click at [685, 465] on span "Presley Fraker" at bounding box center [682, 464] width 75 height 15
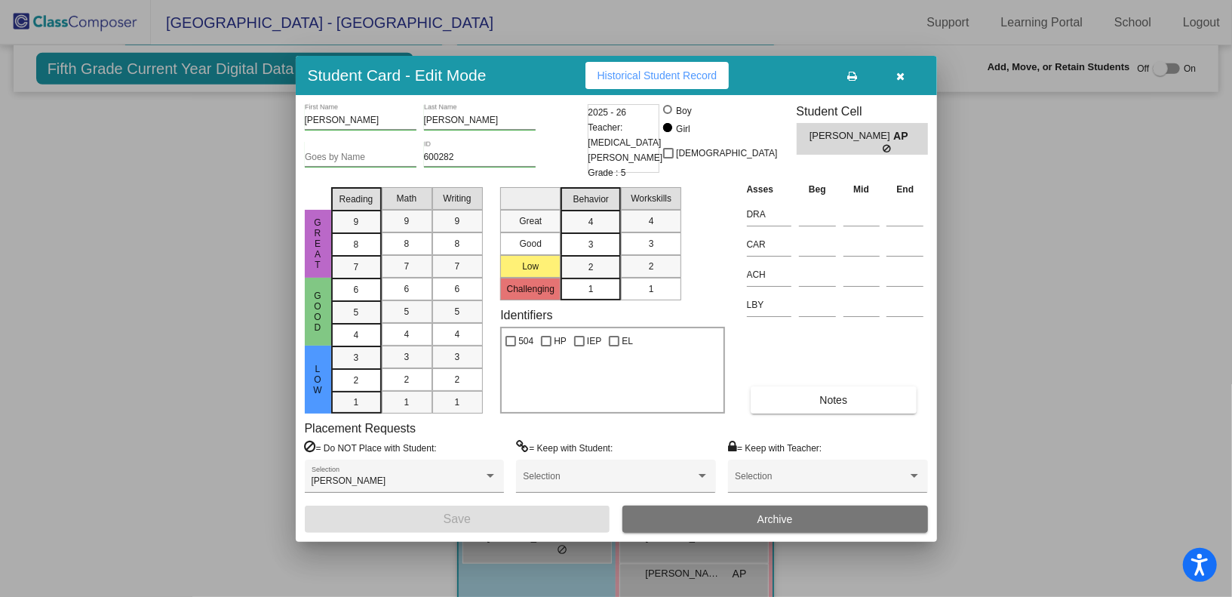
click at [466, 160] on input "600282" at bounding box center [480, 157] width 112 height 11
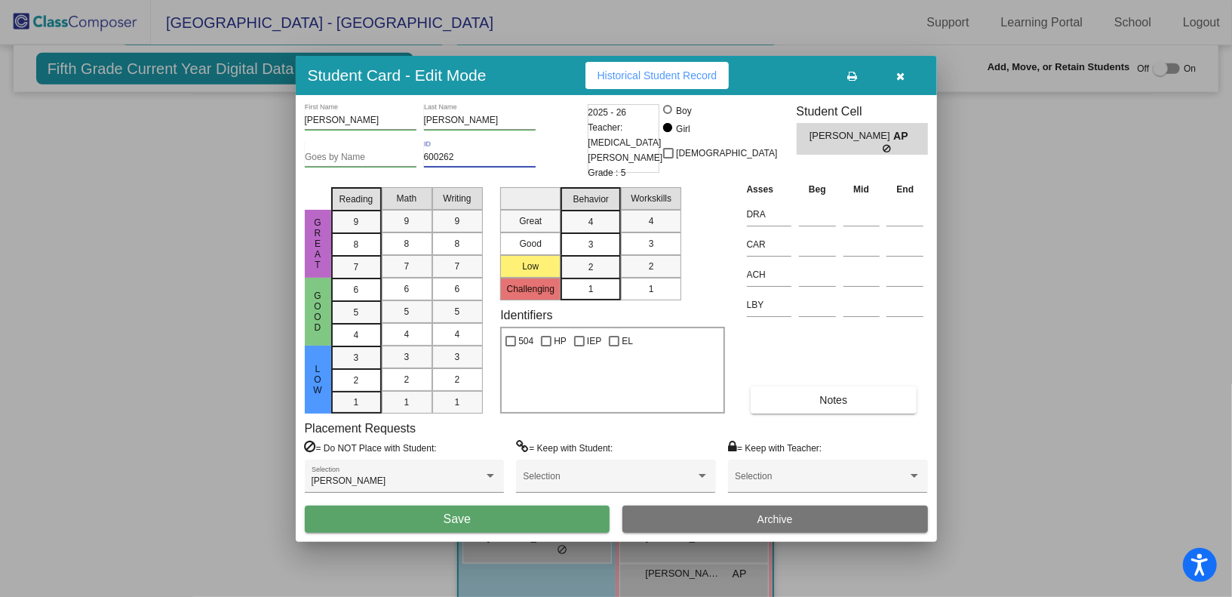
type input "600262"
click at [478, 511] on button "Save" at bounding box center [458, 518] width 306 height 27
click at [488, 155] on input "600262" at bounding box center [480, 157] width 112 height 11
click at [431, 520] on button "Save" at bounding box center [458, 518] width 306 height 27
click at [434, 471] on div "Willa Bottoms Selection" at bounding box center [405, 479] width 186 height 27
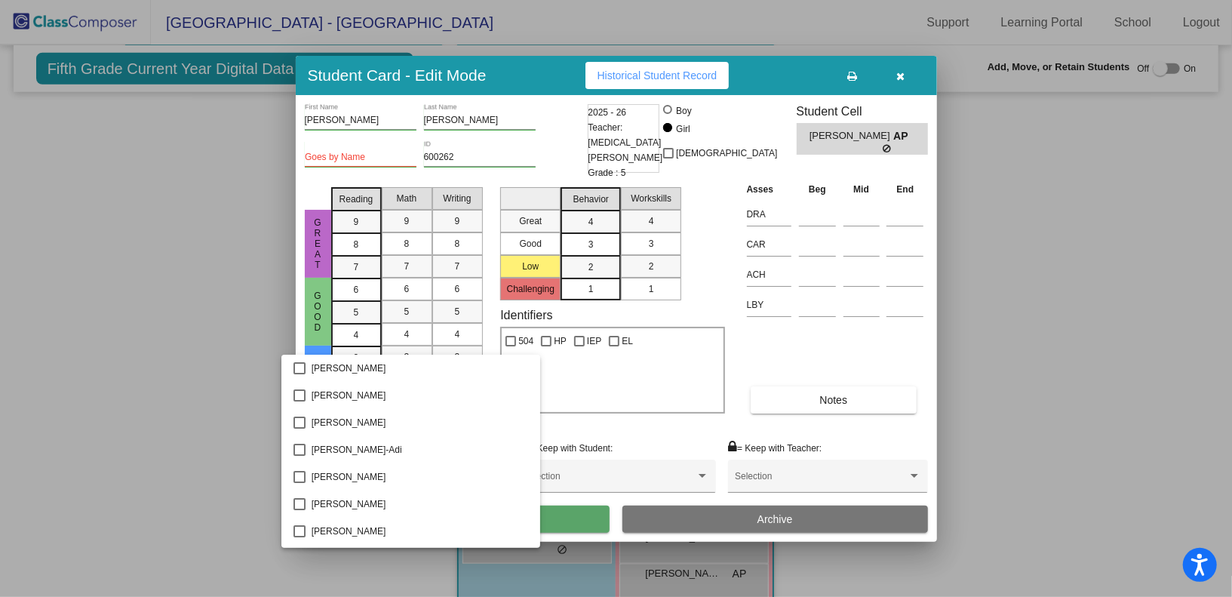
scroll to position [2685, 0]
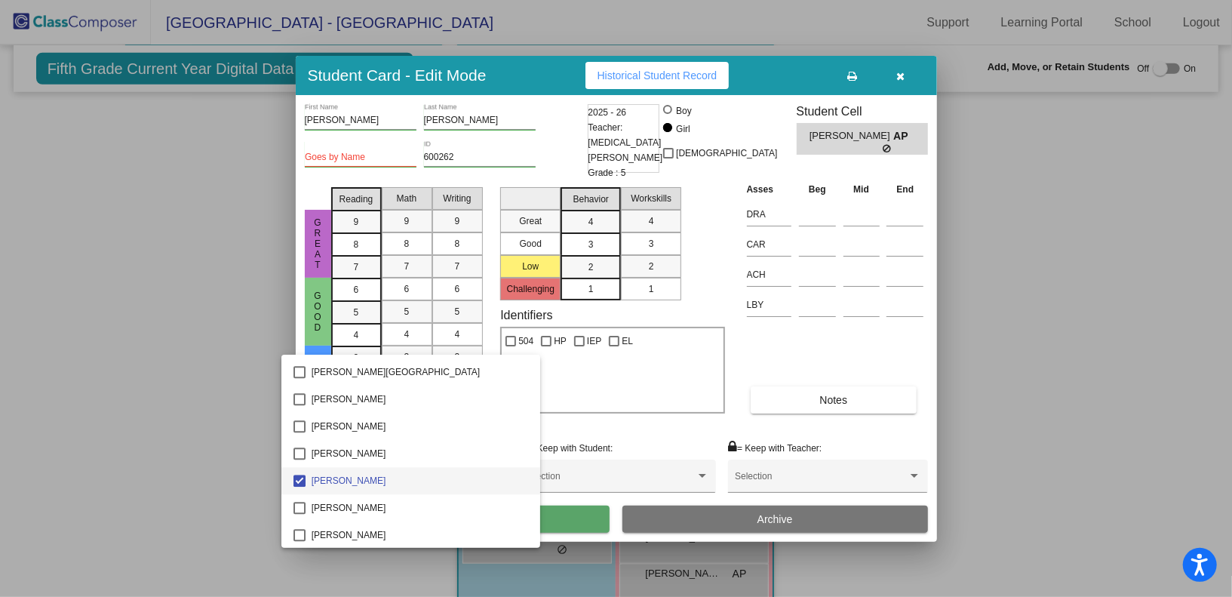
click at [434, 471] on span "Willa Bottoms" at bounding box center [420, 480] width 217 height 27
click at [573, 508] on div at bounding box center [616, 298] width 1232 height 597
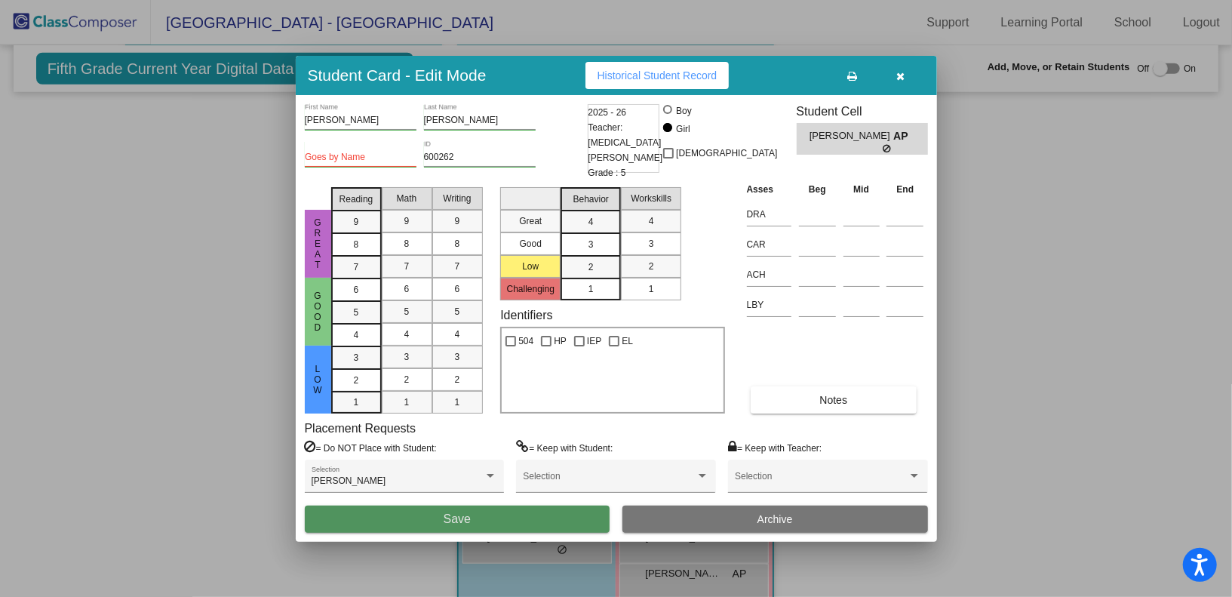
click at [573, 508] on button "Save" at bounding box center [458, 518] width 306 height 27
click at [389, 152] on div "Goes by Name" at bounding box center [361, 154] width 112 height 26
type input "Presley"
click at [449, 519] on span "Save" at bounding box center [457, 518] width 27 height 13
click at [904, 74] on icon "button" at bounding box center [900, 76] width 8 height 11
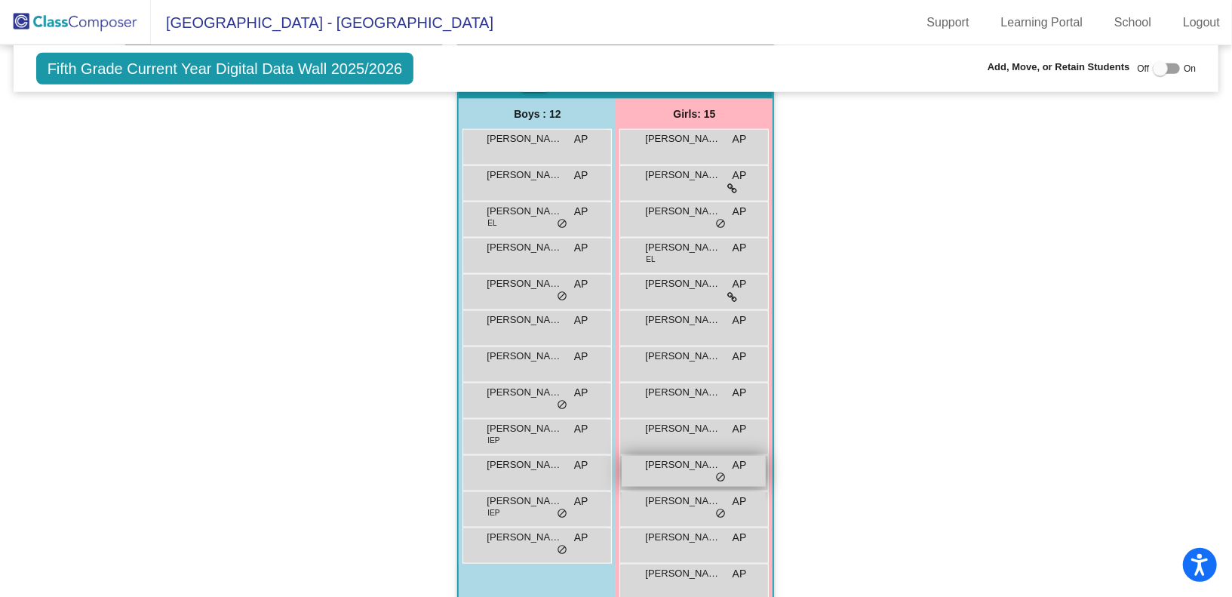
click at [652, 465] on span "Presley Fraker" at bounding box center [682, 464] width 75 height 15
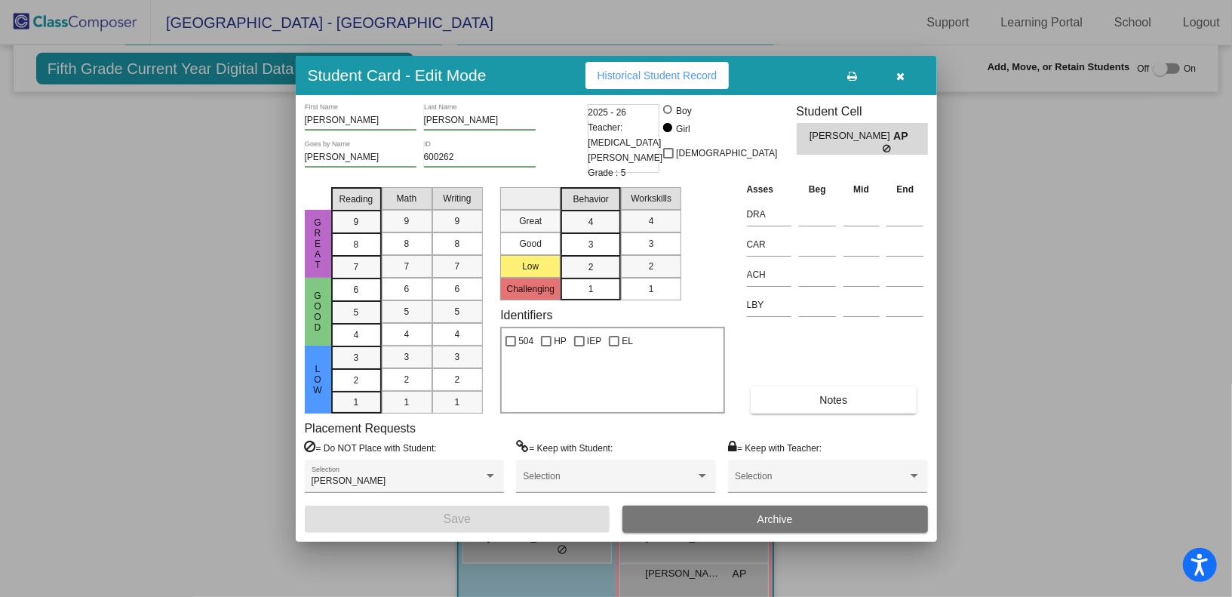
click at [459, 161] on input "600262" at bounding box center [480, 157] width 112 height 11
click at [899, 75] on icon "button" at bounding box center [900, 76] width 8 height 11
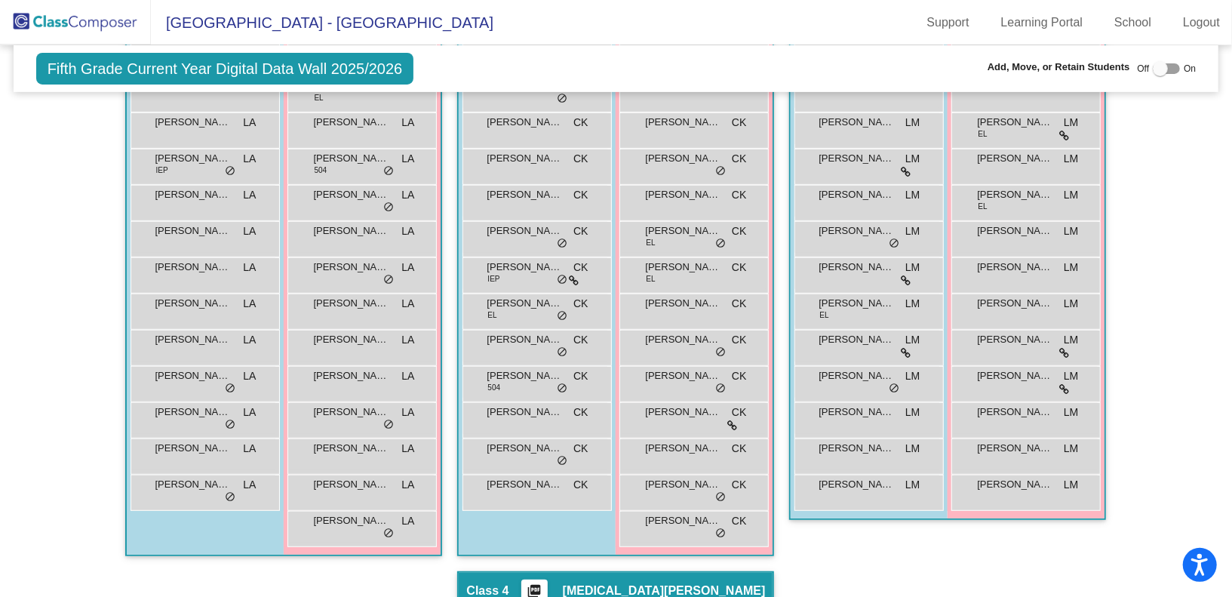
scroll to position [0, 0]
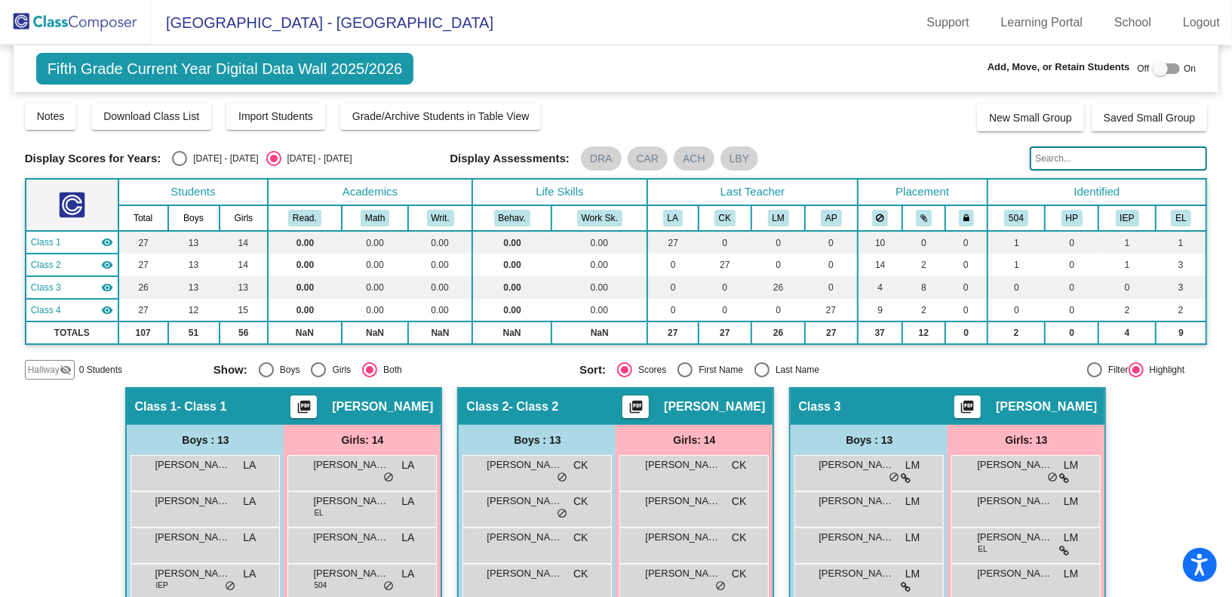
click at [106, 27] on img at bounding box center [75, 22] width 151 height 45
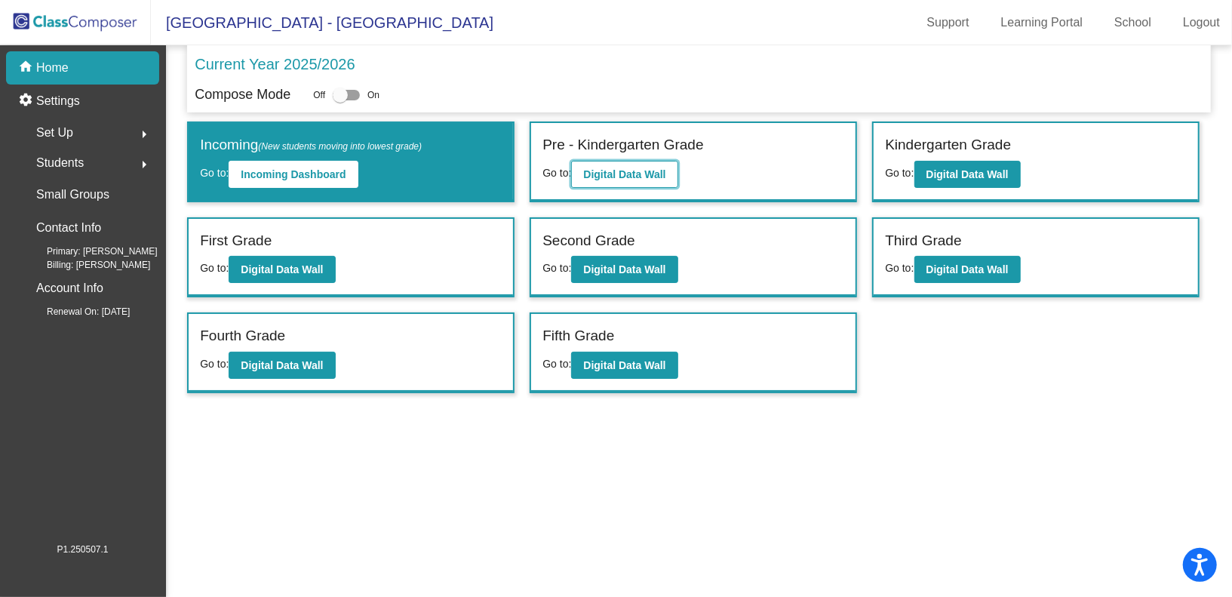
click at [604, 170] on b "Digital Data Wall" at bounding box center [624, 174] width 82 height 12
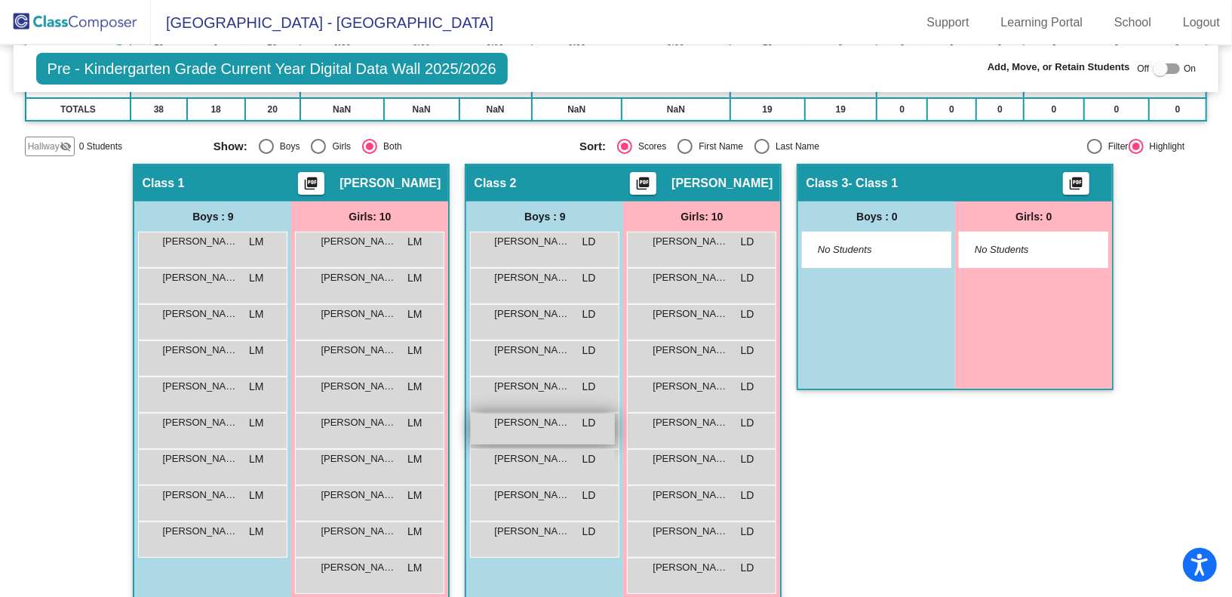
scroll to position [218, 0]
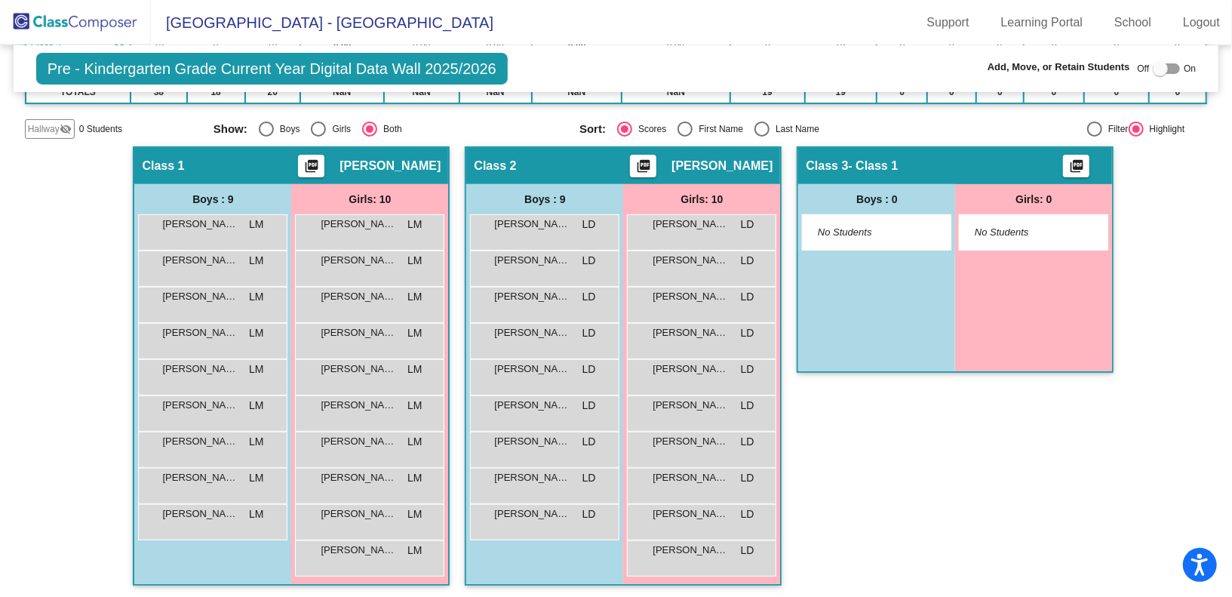
click at [106, 23] on img at bounding box center [75, 22] width 151 height 45
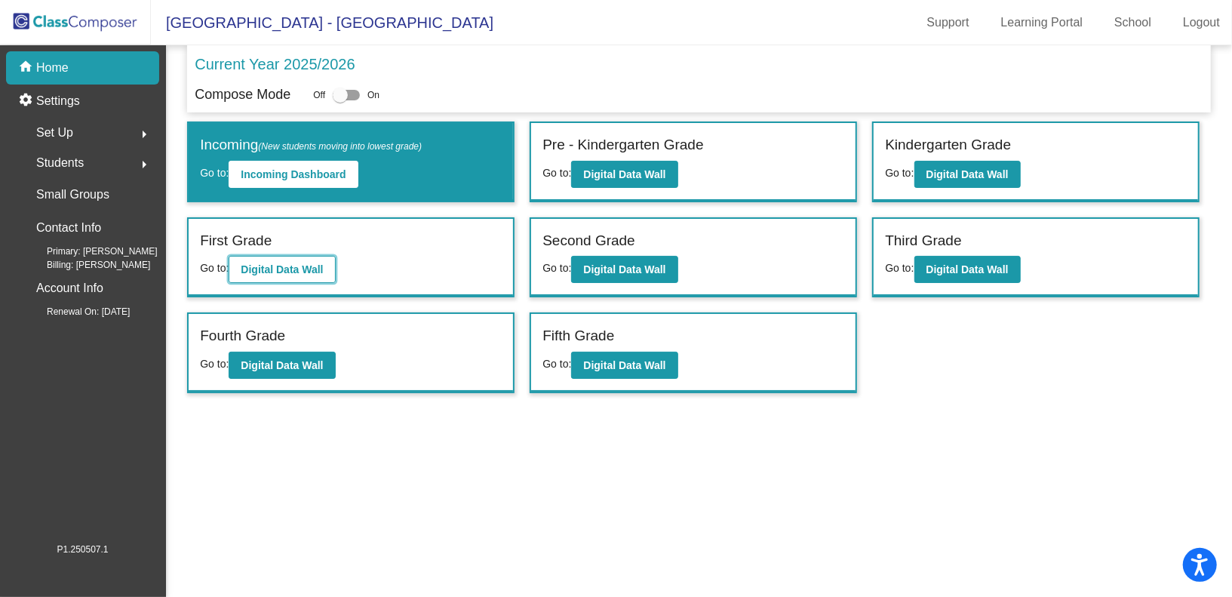
click at [292, 264] on b "Digital Data Wall" at bounding box center [282, 269] width 82 height 12
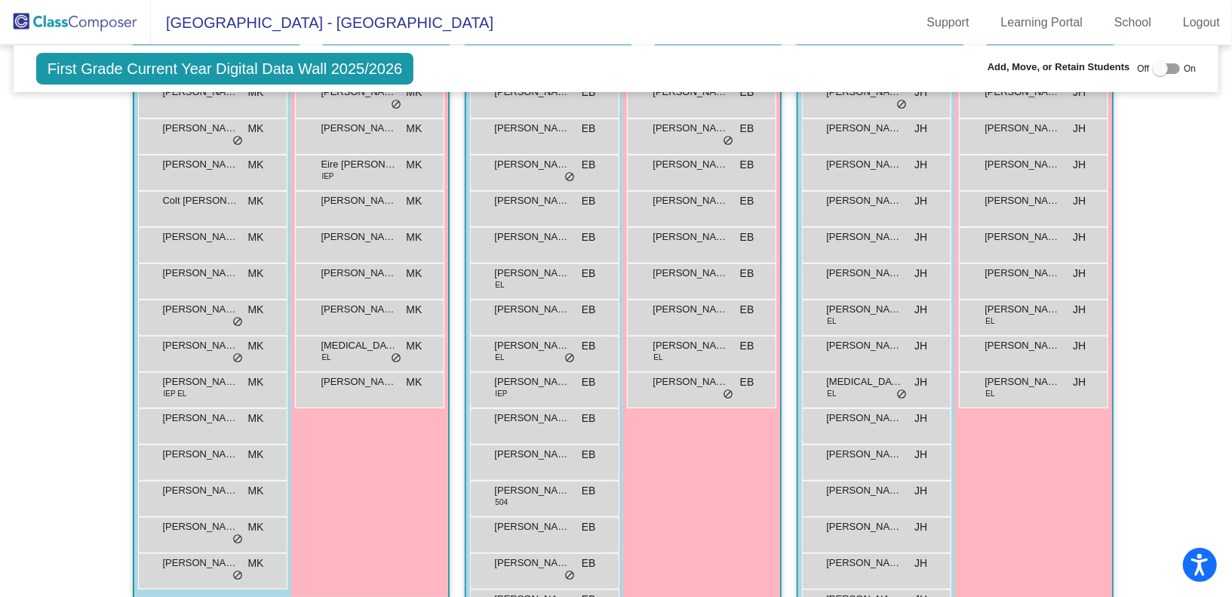
scroll to position [363, 0]
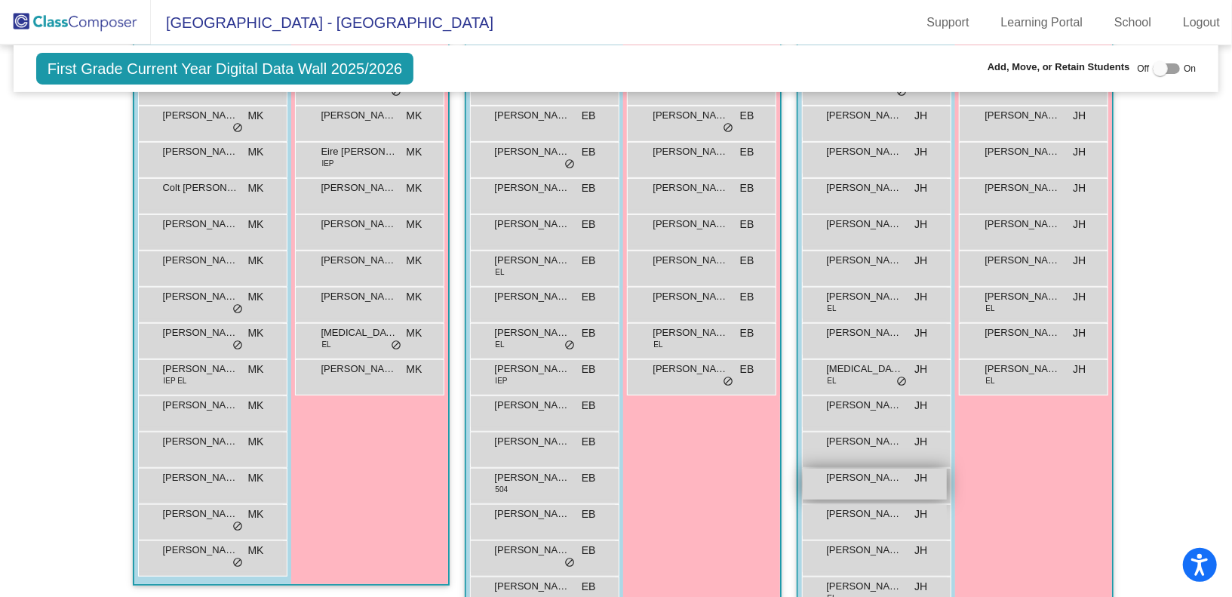
click at [849, 471] on span "Tyler Retting" at bounding box center [863, 477] width 75 height 15
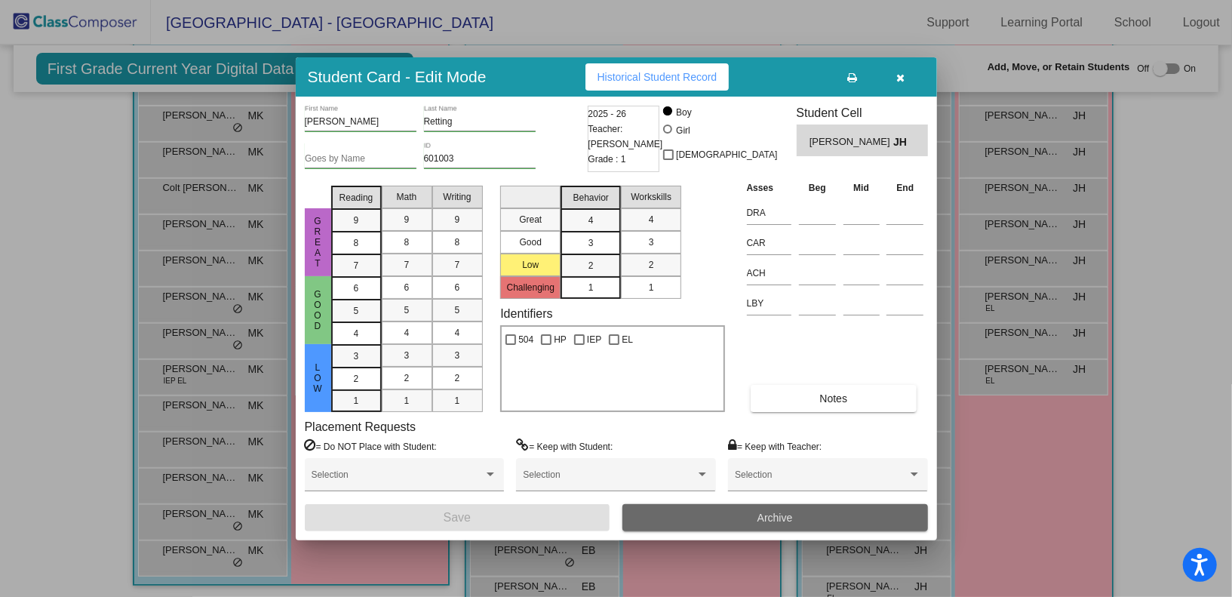
click at [710, 518] on button "Archive" at bounding box center [775, 517] width 306 height 27
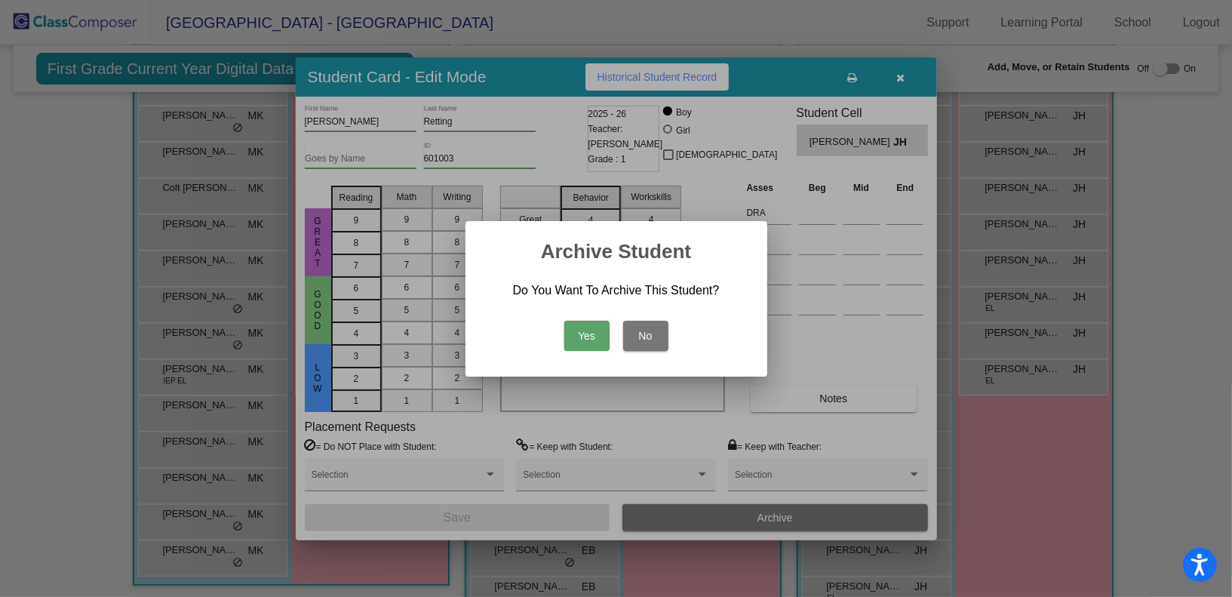
click at [588, 330] on button "Yes" at bounding box center [586, 336] width 45 height 30
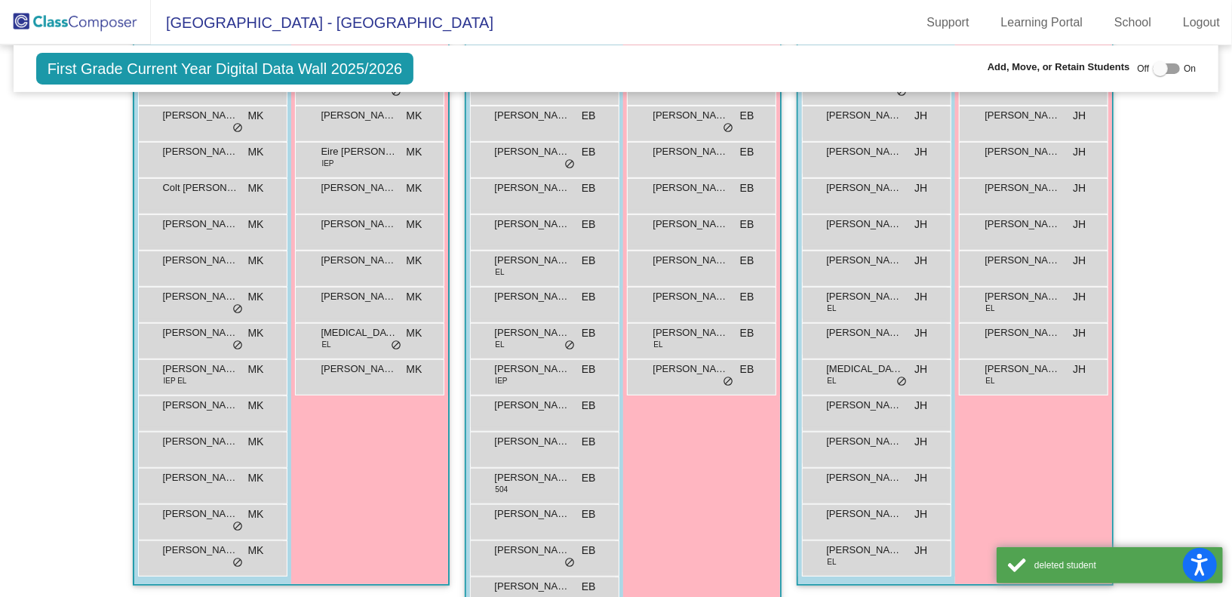
click at [79, 17] on img at bounding box center [75, 22] width 151 height 45
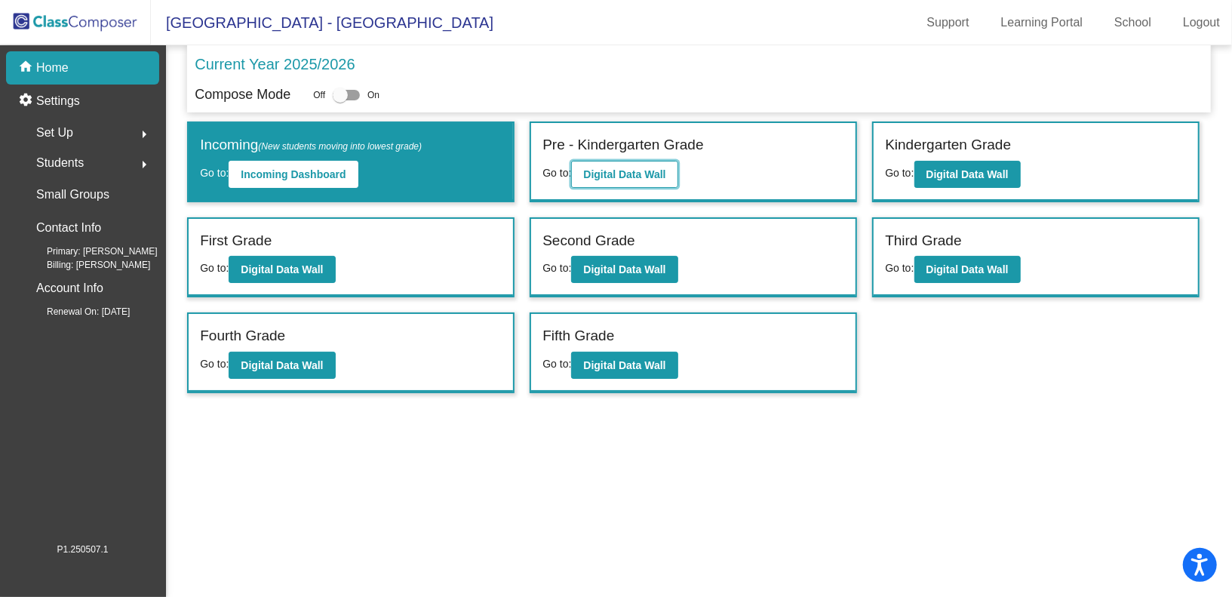
click at [652, 168] on b "Digital Data Wall" at bounding box center [624, 174] width 82 height 12
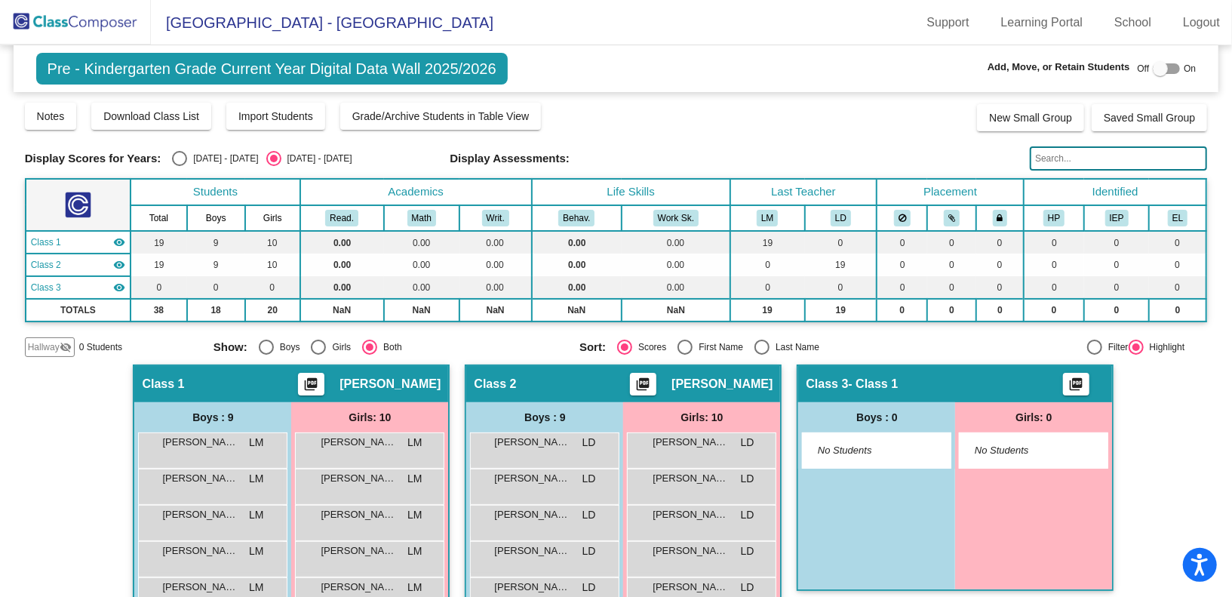
click at [1034, 152] on input "text" at bounding box center [1118, 158] width 177 height 24
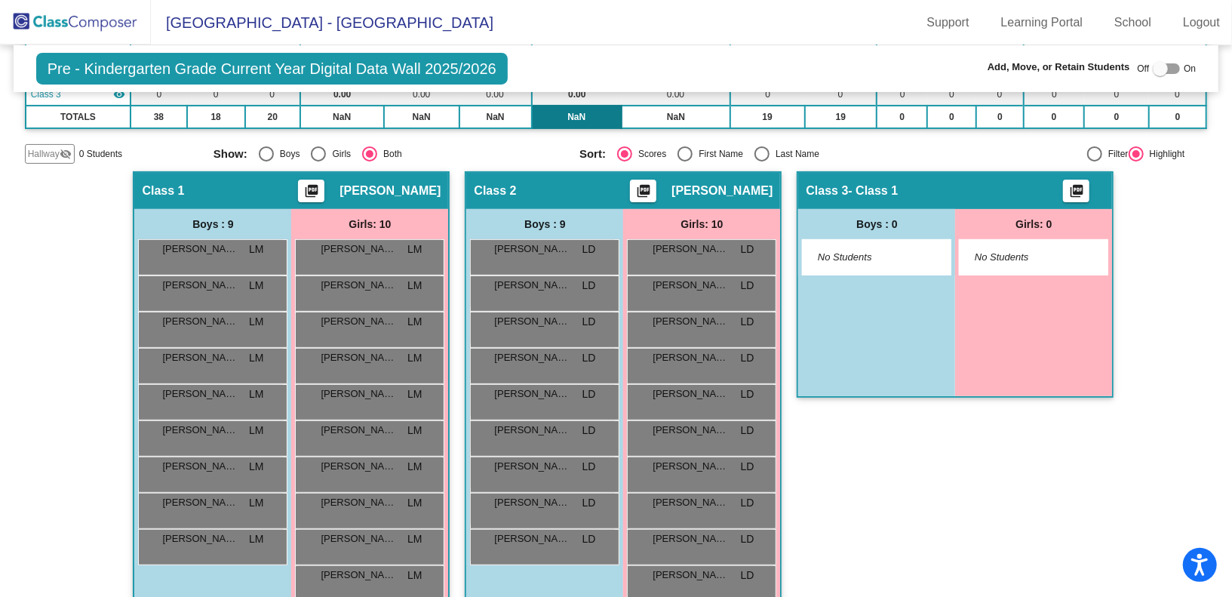
scroll to position [218, 0]
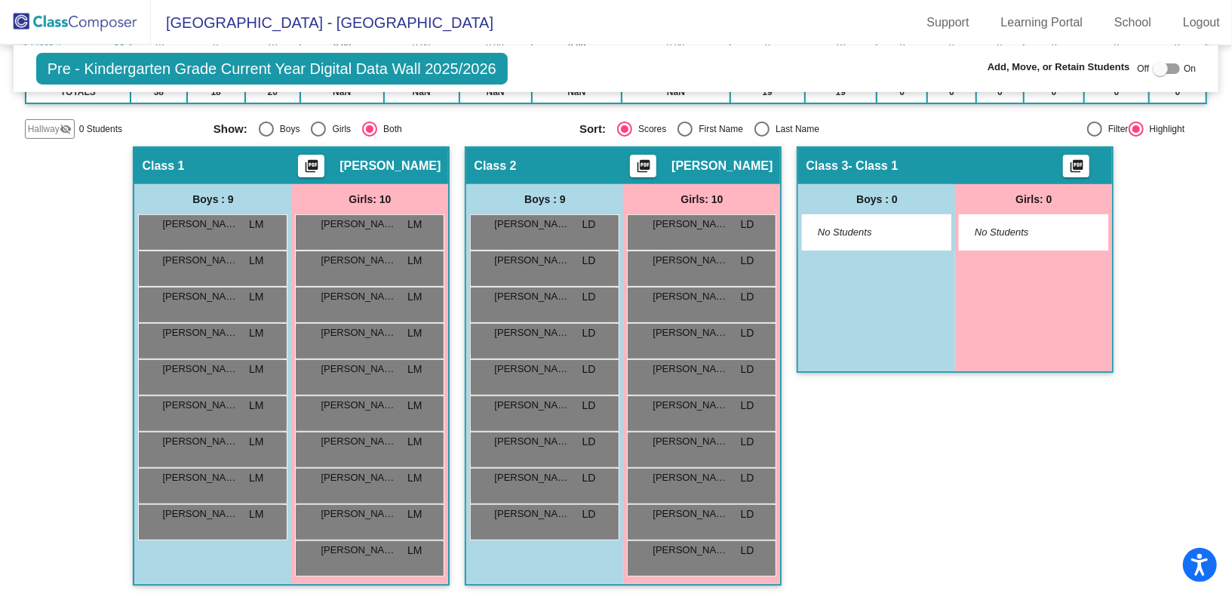
type input "sutton"
click at [215, 267] on div "Frank Masterman LM lock do_not_disturb_alt" at bounding box center [211, 266] width 144 height 31
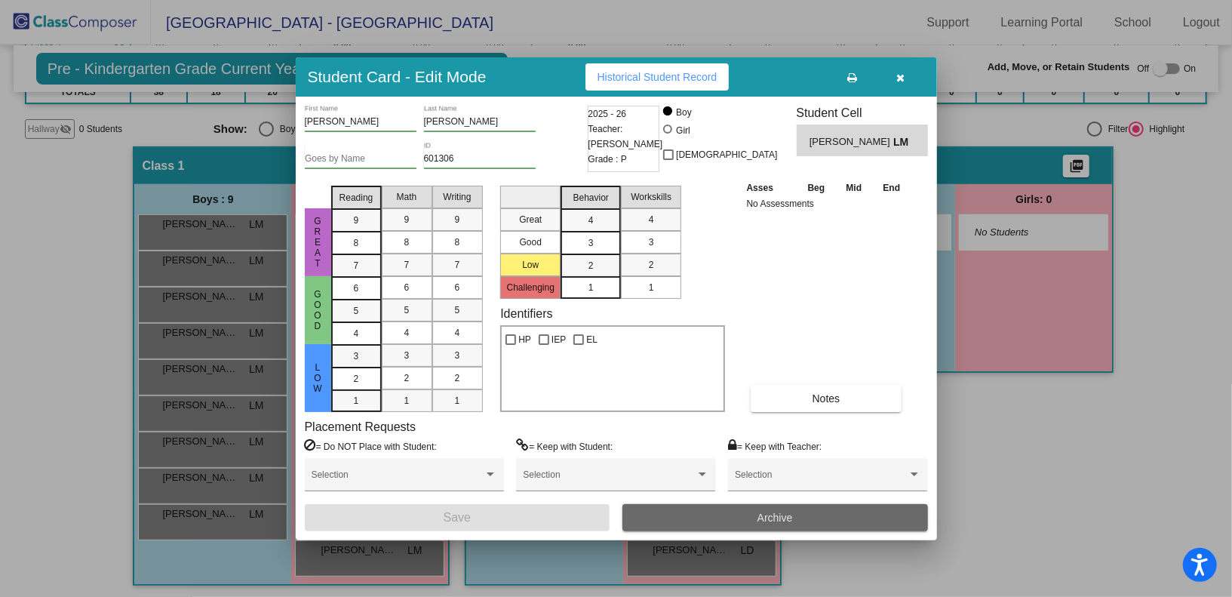
click at [709, 516] on button "Archive" at bounding box center [775, 517] width 306 height 27
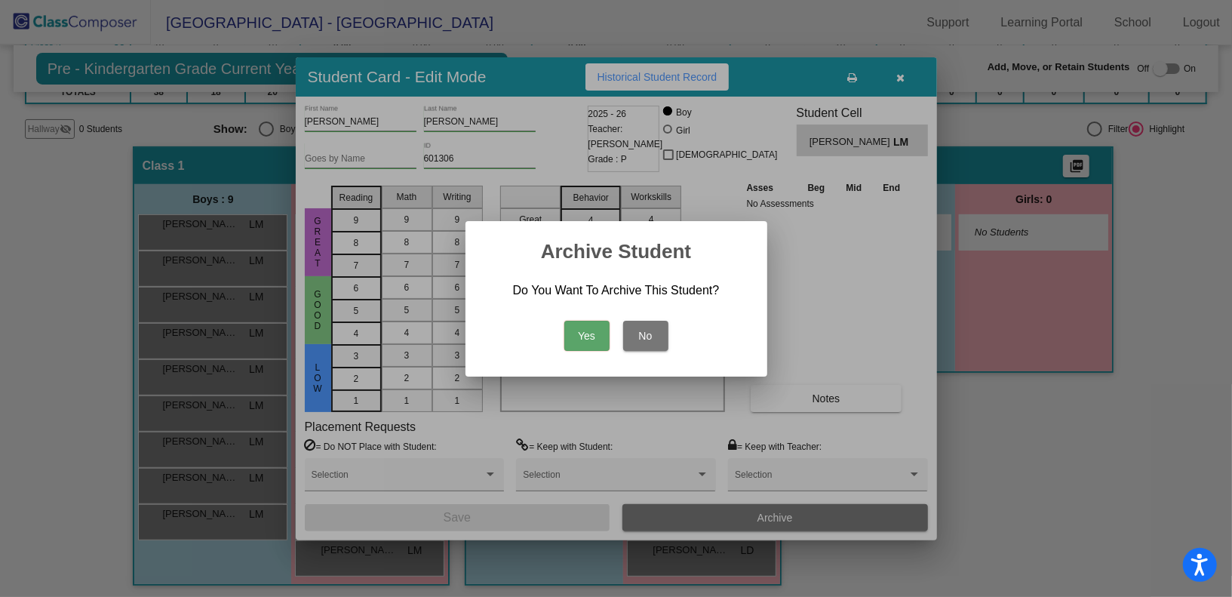
click at [582, 342] on button "Yes" at bounding box center [586, 336] width 45 height 30
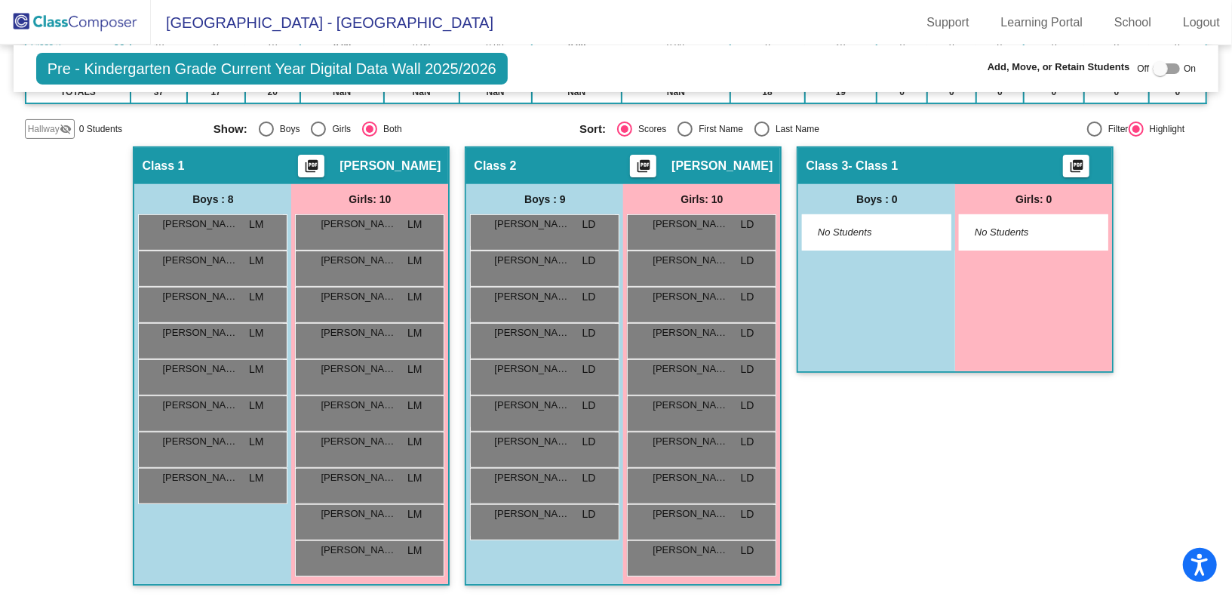
click at [111, 24] on img at bounding box center [75, 22] width 151 height 45
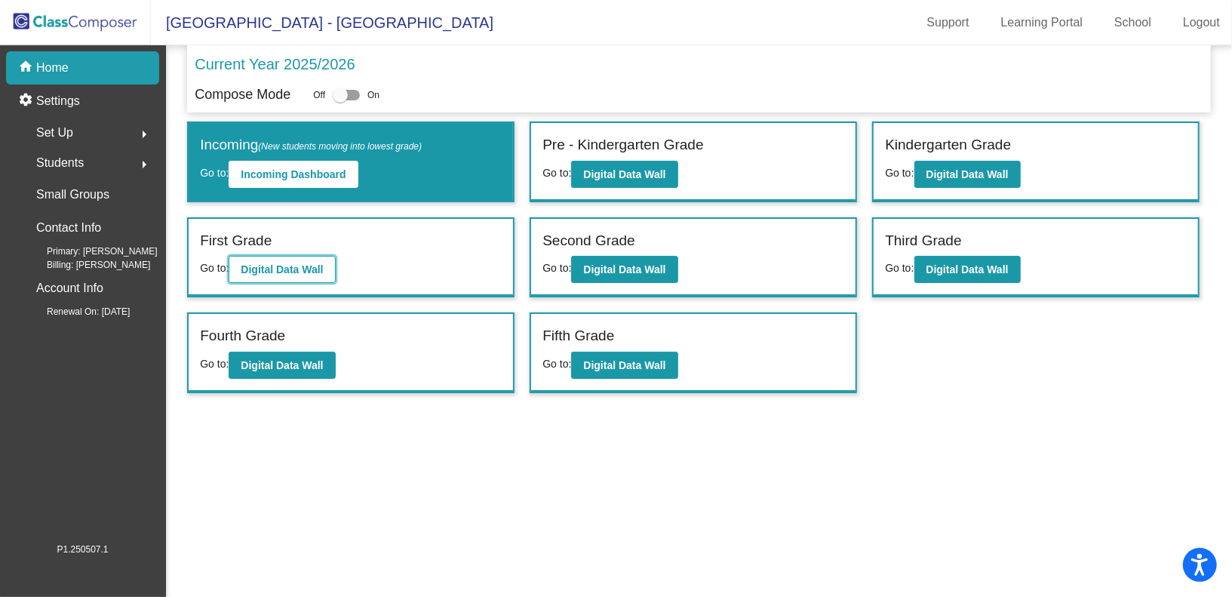
click at [259, 269] on b "Digital Data Wall" at bounding box center [282, 269] width 82 height 12
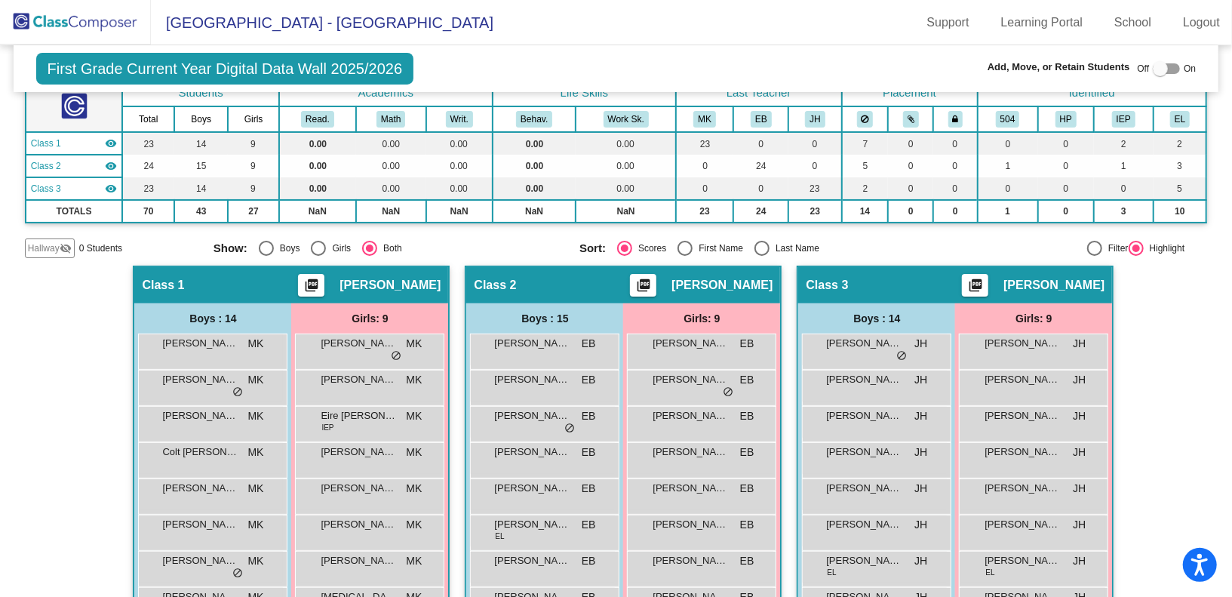
scroll to position [24, 0]
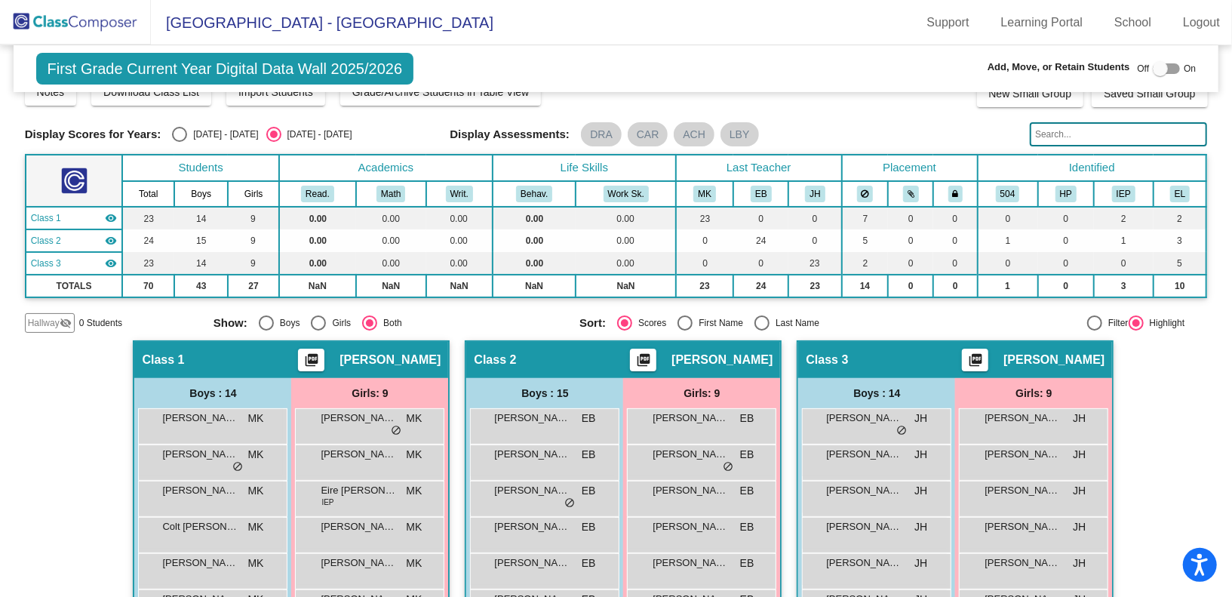
click at [1085, 140] on input "text" at bounding box center [1118, 134] width 177 height 24
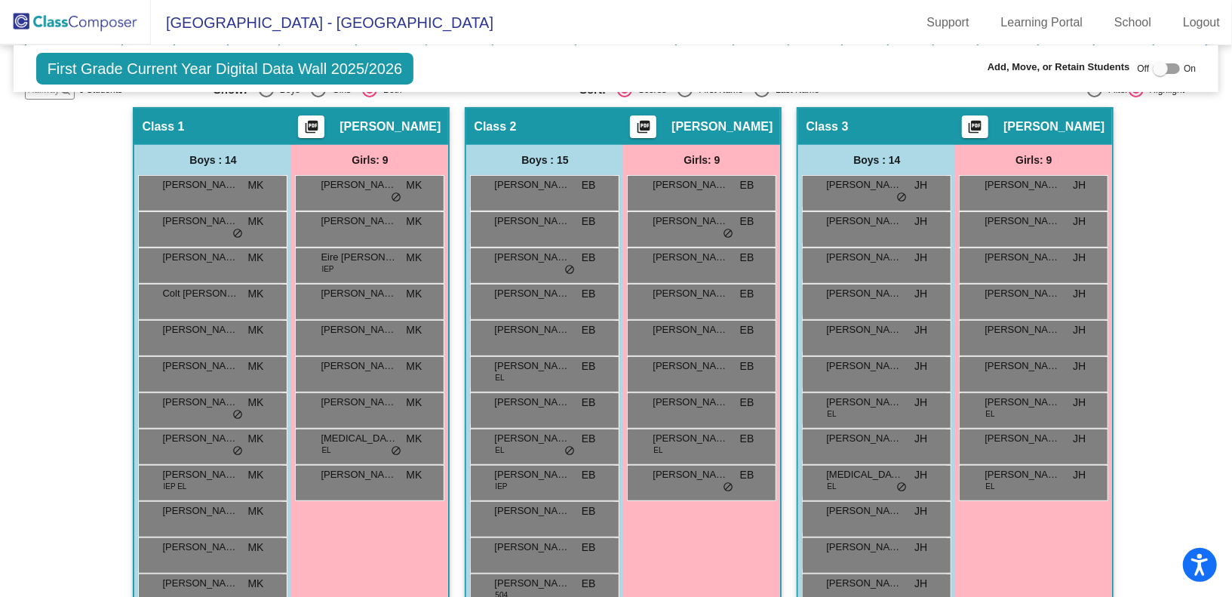
scroll to position [230, 0]
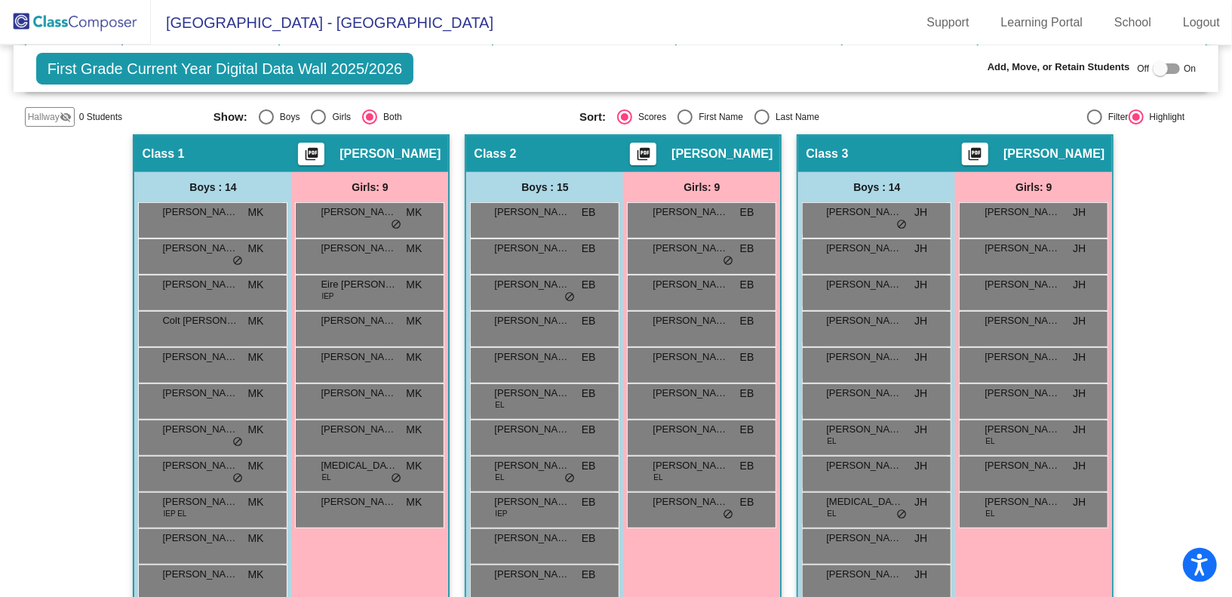
type input "voi"
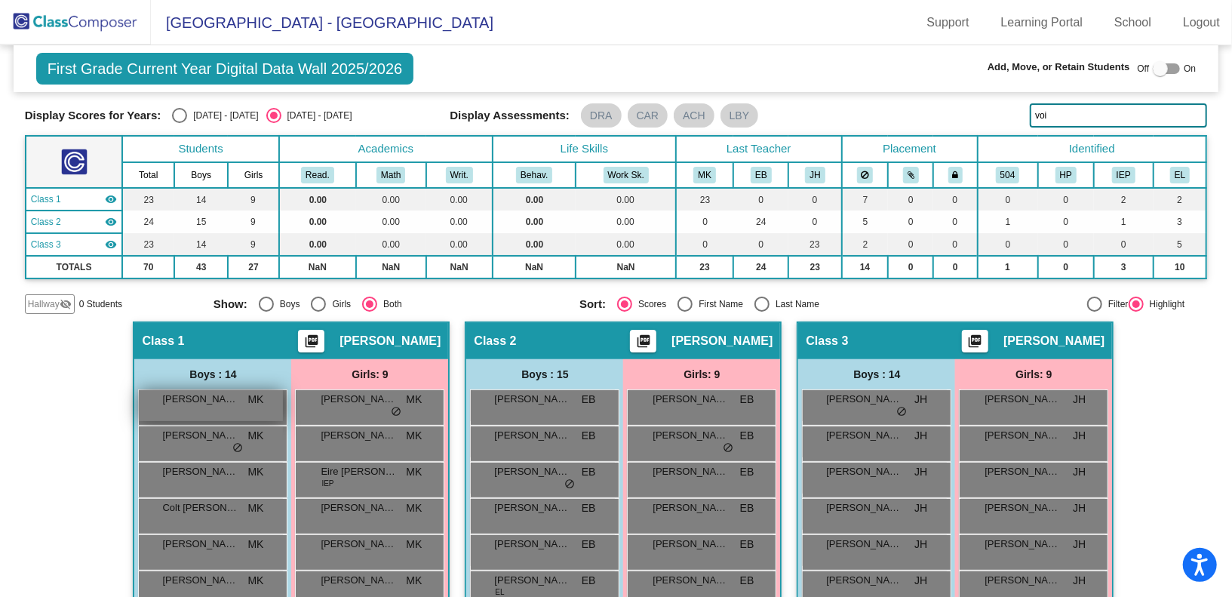
scroll to position [42, 0]
